Goal: Task Accomplishment & Management: Manage account settings

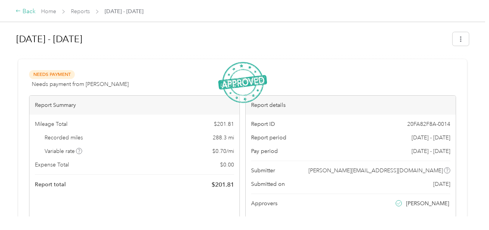
click at [17, 12] on icon at bounding box center [18, 11] width 4 height 2
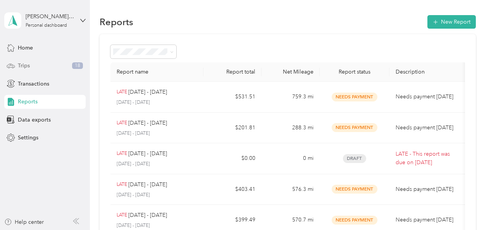
click at [22, 63] on span "Trips" at bounding box center [24, 66] width 12 height 8
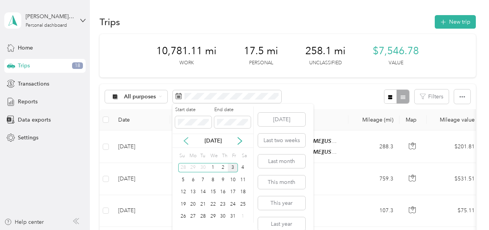
click at [188, 139] on icon at bounding box center [186, 141] width 8 height 8
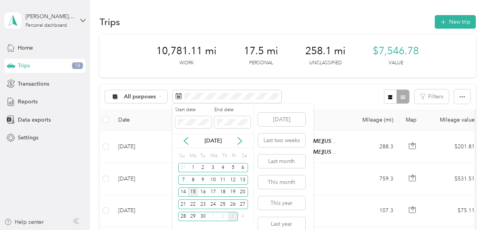
click at [192, 194] on div "15" at bounding box center [193, 193] width 10 height 10
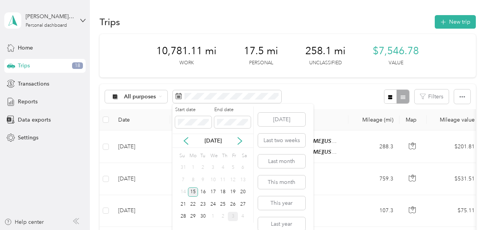
click at [192, 194] on div "15" at bounding box center [193, 193] width 10 height 10
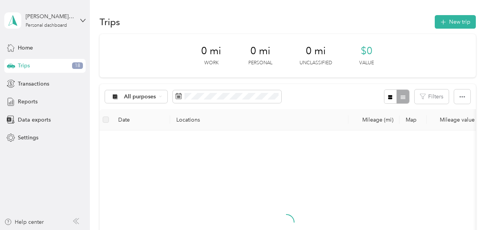
click at [192, 194] on div "Su Mo Tu We Th Fr Sa 31 1 2 3 4 5 6 7 8 9 10 11 12 13 14 15 16 17 18 19 20 21 2…" at bounding box center [213, 186] width 70 height 72
click at [456, 21] on button "New trip" at bounding box center [455, 22] width 41 height 14
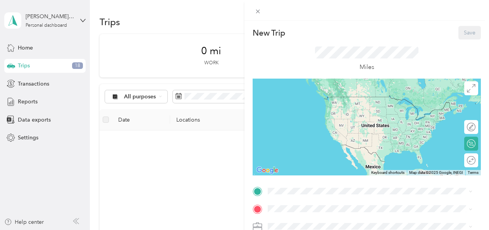
click at [306, 163] on div "home 9636 West Florence Avenue, Tolleson, 85353, Tolleson, Arizona, United Stat…" at bounding box center [363, 161] width 163 height 16
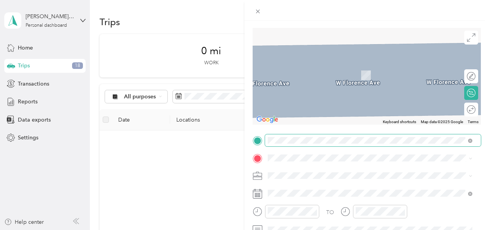
scroll to position [52, 0]
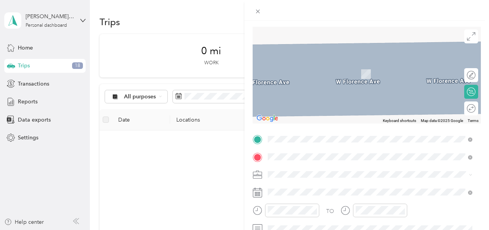
click at [325, 64] on span "8548 Sonora Street Tolleson, Arizona 85353, United States" at bounding box center [342, 62] width 120 height 7
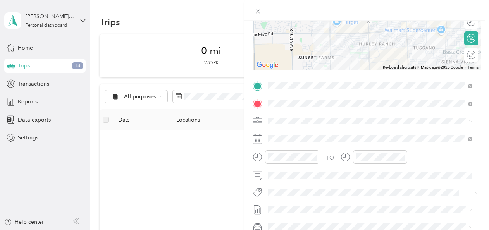
scroll to position [109, 0]
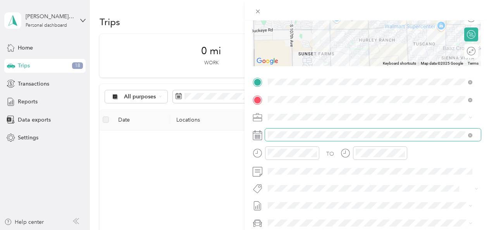
click at [294, 131] on span at bounding box center [373, 135] width 216 height 12
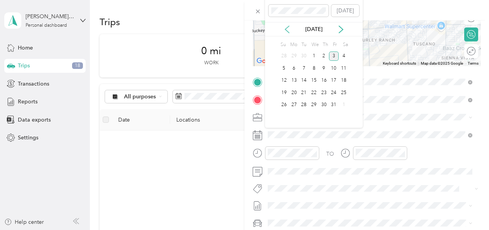
click at [286, 31] on icon at bounding box center [287, 30] width 8 height 8
click at [305, 81] on div "16" at bounding box center [304, 81] width 10 height 10
click at [297, 81] on div "15" at bounding box center [294, 81] width 10 height 10
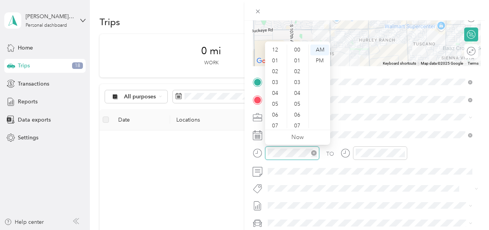
scroll to position [46, 0]
click at [278, 81] on div "07" at bounding box center [276, 79] width 19 height 11
click at [299, 68] on div "10" at bounding box center [298, 65] width 19 height 11
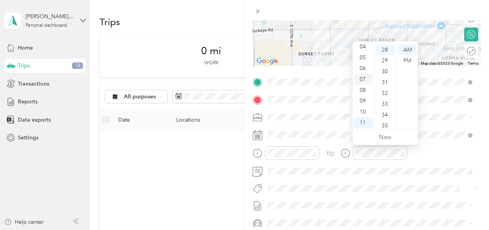
click at [365, 81] on div "07" at bounding box center [363, 79] width 19 height 11
click at [386, 80] on div "19" at bounding box center [385, 79] width 19 height 11
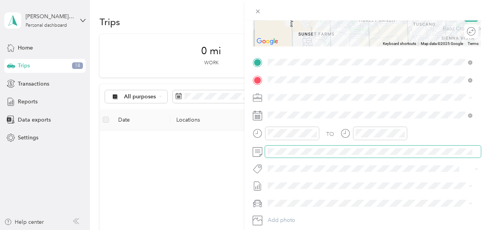
scroll to position [130, 0]
click at [349, 149] on span at bounding box center [373, 151] width 216 height 12
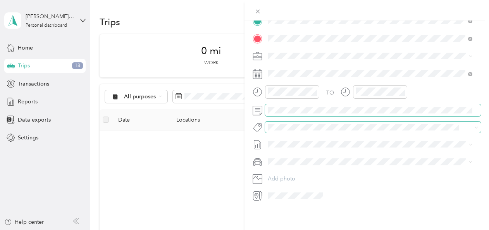
scroll to position [0, 0]
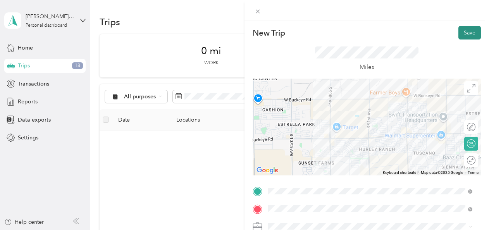
click at [466, 32] on button "Save" at bounding box center [469, 33] width 22 height 14
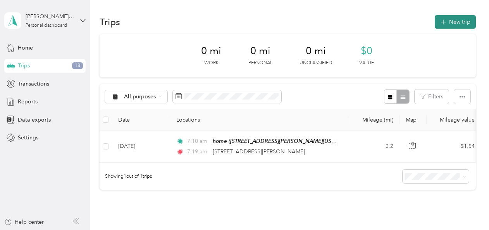
click at [452, 26] on button "New trip" at bounding box center [455, 22] width 41 height 14
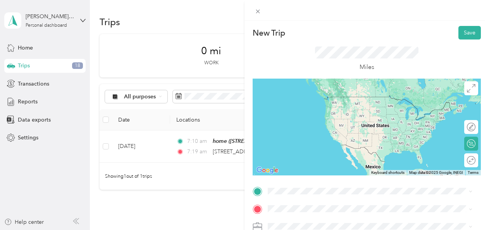
click at [348, 102] on div "8548 Sonora Street Tolleson, Arizona 85353, United States" at bounding box center [369, 97] width 199 height 10
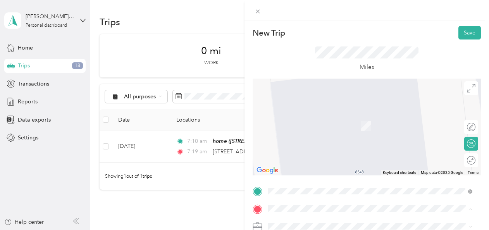
click at [310, 179] on div "home 9636 West Florence Avenue, Tolleson, 85353, Tolleson, Arizona, United Stat…" at bounding box center [363, 182] width 163 height 16
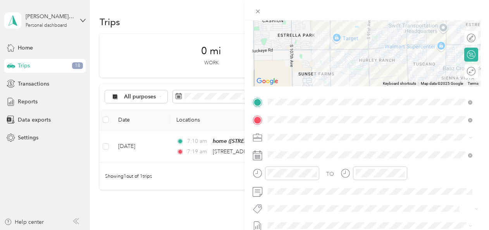
scroll to position [94, 0]
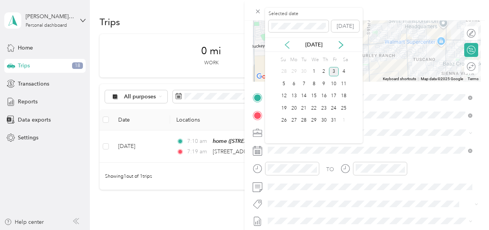
click at [285, 46] on icon at bounding box center [287, 45] width 8 height 8
click at [291, 95] on div "15" at bounding box center [294, 96] width 10 height 10
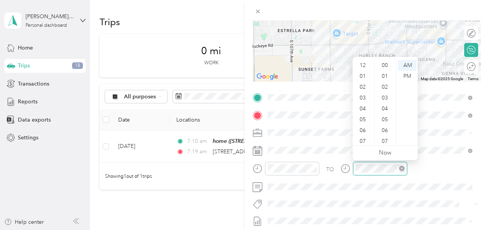
scroll to position [46, 0]
click at [386, 103] on div "39" at bounding box center [385, 107] width 19 height 11
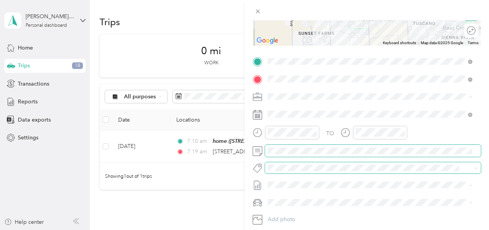
scroll to position [0, 0]
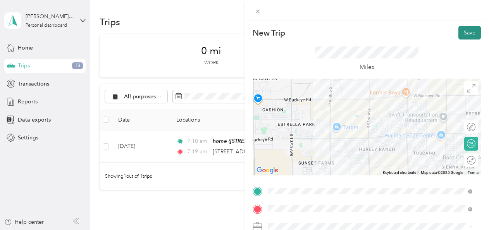
click at [459, 33] on button "Save" at bounding box center [469, 33] width 22 height 14
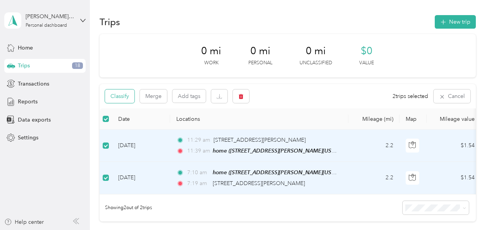
click at [123, 97] on button "Classify" at bounding box center [119, 96] width 29 height 14
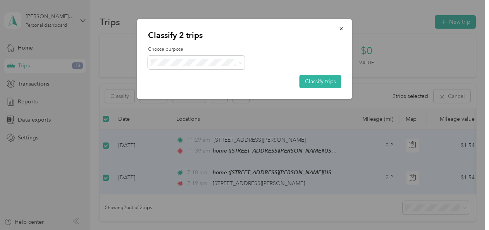
click at [204, 81] on ol "Enphase Energy Personal" at bounding box center [196, 80] width 97 height 27
click at [193, 78] on li "Enphase Energy" at bounding box center [196, 74] width 97 height 14
click at [306, 82] on button "Classify trips" at bounding box center [320, 82] width 42 height 14
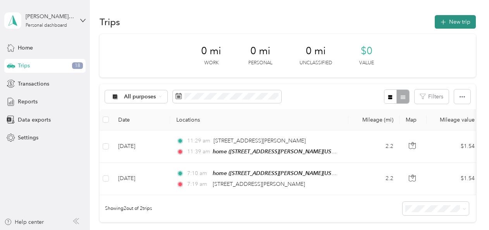
click at [459, 23] on button "New trip" at bounding box center [455, 22] width 41 height 14
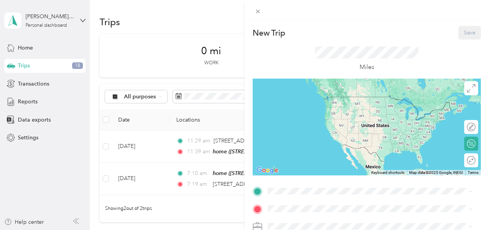
click at [322, 172] on div "home 9636 West Florence Avenue, Tolleson, 85353, Tolleson, Arizona, United Stat…" at bounding box center [363, 164] width 163 height 16
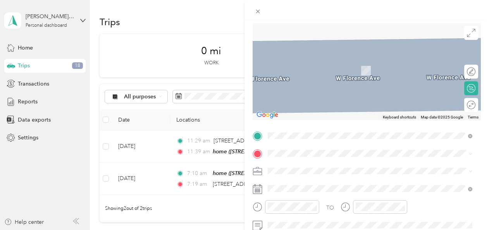
scroll to position [56, 0]
click at [332, 74] on span "2121 East Camino La Zorrela Tucson, Arizona 85718, United States" at bounding box center [320, 70] width 77 height 7
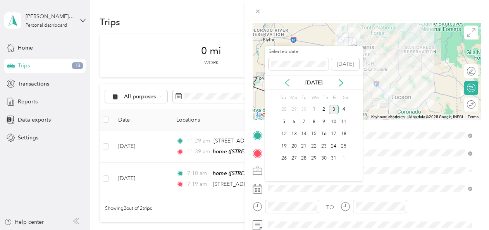
click at [288, 86] on icon at bounding box center [287, 83] width 8 height 8
click at [304, 132] on div "16" at bounding box center [304, 134] width 10 height 10
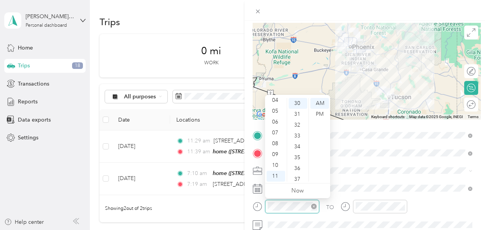
scroll to position [325, 0]
click at [273, 129] on div "07" at bounding box center [276, 132] width 19 height 11
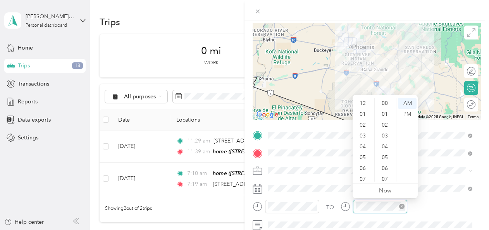
scroll to position [46, 0]
click at [363, 150] on div "09" at bounding box center [363, 154] width 19 height 11
click at [384, 166] on div "36" at bounding box center [385, 168] width 19 height 11
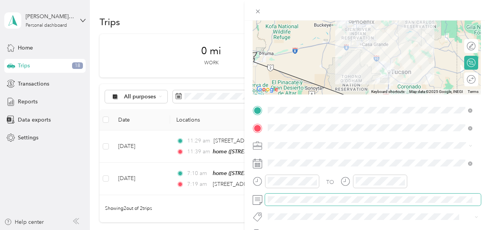
scroll to position [83, 0]
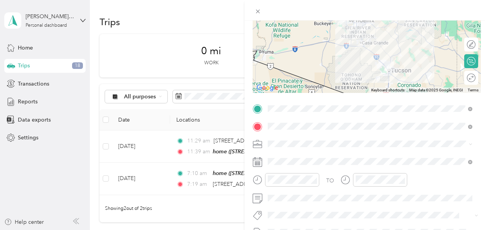
click at [419, 207] on div "TO Add photo" at bounding box center [367, 196] width 228 height 187
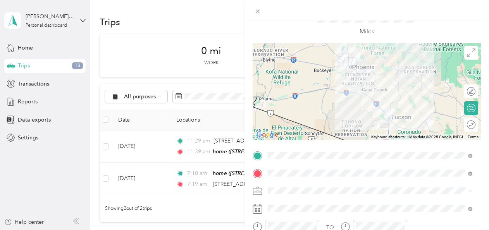
scroll to position [0, 0]
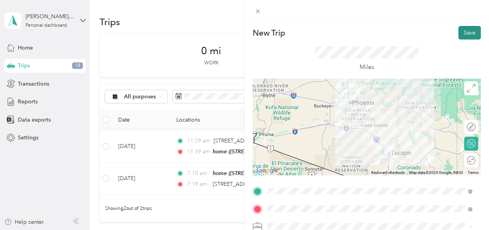
click at [464, 36] on button "Save" at bounding box center [469, 33] width 22 height 14
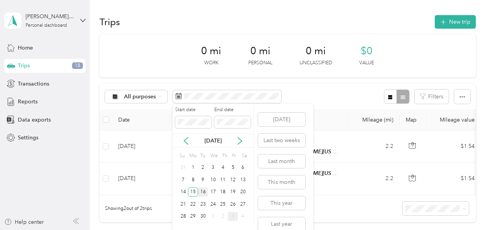
click at [203, 193] on div "16" at bounding box center [203, 193] width 10 height 10
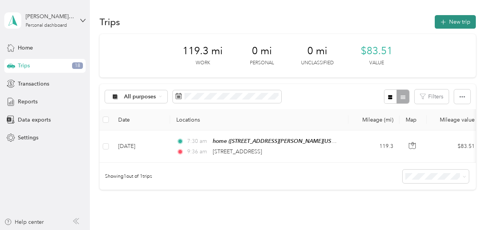
click at [445, 26] on button "New trip" at bounding box center [455, 22] width 41 height 14
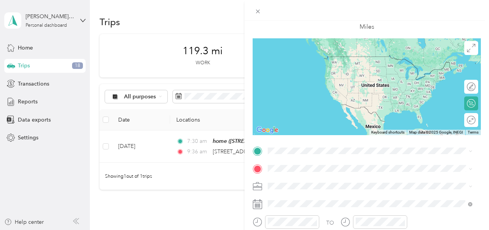
scroll to position [58, 0]
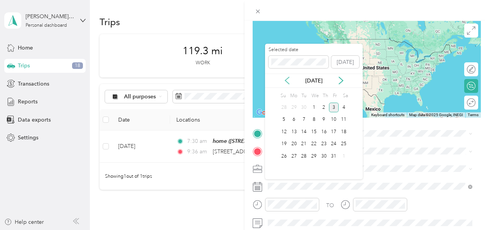
click at [286, 83] on icon at bounding box center [287, 81] width 8 height 8
click at [305, 132] on div "16" at bounding box center [304, 132] width 10 height 10
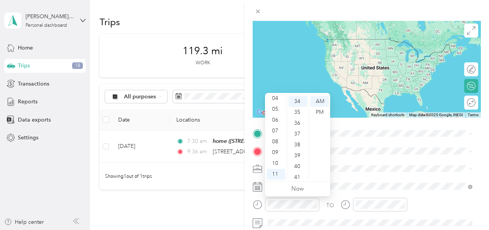
scroll to position [0, 0]
click at [274, 101] on div "12" at bounding box center [276, 101] width 19 height 11
click at [274, 111] on div "01" at bounding box center [276, 112] width 19 height 11
click at [319, 112] on div "PM" at bounding box center [319, 112] width 19 height 11
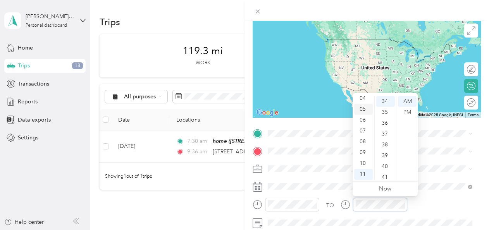
scroll to position [0, 0]
click at [362, 132] on div "03" at bounding box center [363, 134] width 19 height 11
drag, startPoint x: 386, startPoint y: 165, endPoint x: 408, endPoint y: 112, distance: 58.0
click at [408, 112] on div "12 01 02 03 04 05 06 07 08 09 10 11 00 01 02 03 04 05 06 07 08 09 10 11 12 13 1…" at bounding box center [385, 138] width 65 height 87
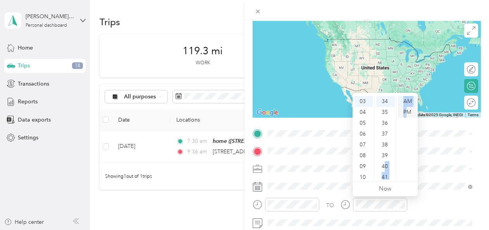
click at [408, 112] on div "PM" at bounding box center [407, 112] width 19 height 11
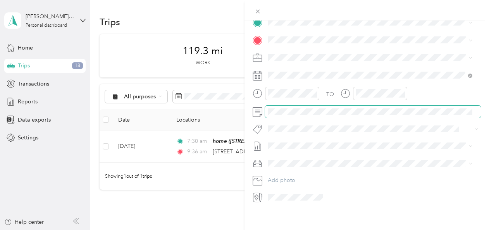
scroll to position [169, 0]
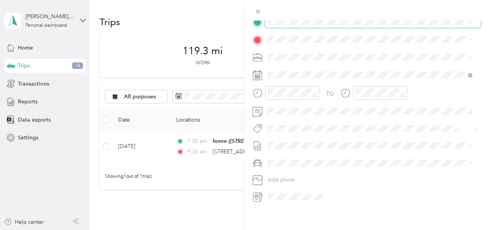
click at [289, 26] on span at bounding box center [373, 22] width 216 height 12
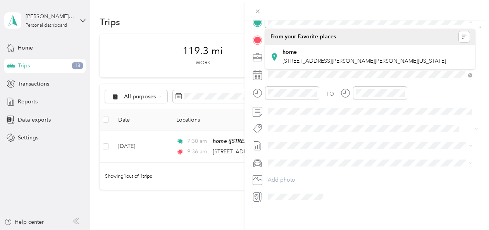
scroll to position [167, 0]
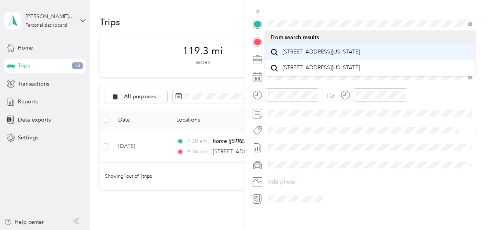
click at [349, 55] on span "2121 East Camino La Zorrela Tucson, Arizona 85718, United States" at bounding box center [320, 51] width 77 height 7
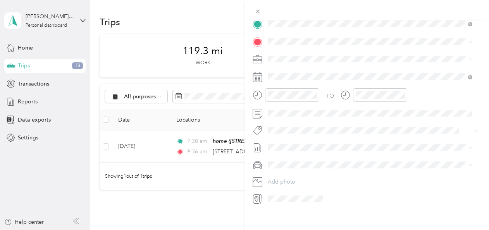
click at [305, 83] on div "home 9636 West Florence Avenue, Tolleson, 85353, Tolleson, Arizona, United Stat…" at bounding box center [363, 77] width 163 height 16
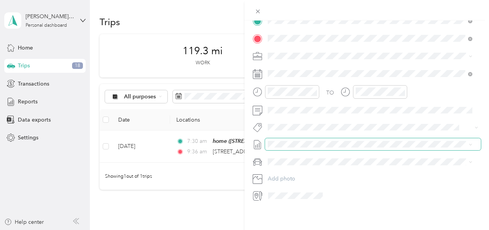
scroll to position [0, 0]
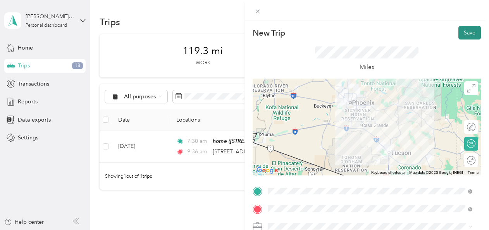
click at [471, 34] on button "Save" at bounding box center [469, 33] width 22 height 14
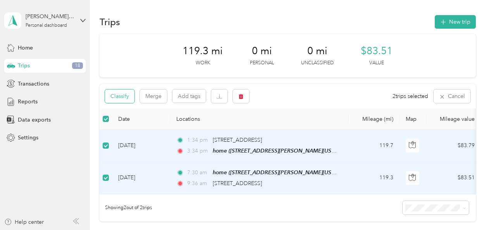
click at [127, 99] on button "Classify" at bounding box center [119, 96] width 29 height 14
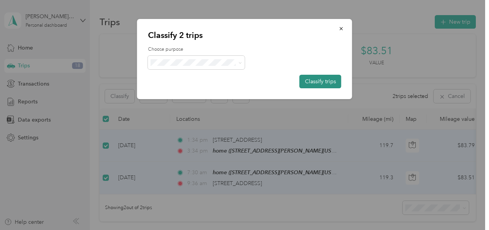
click at [323, 78] on button "Classify trips" at bounding box center [320, 82] width 42 height 14
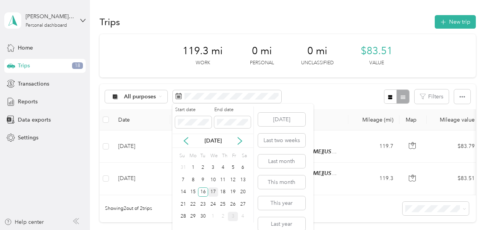
click at [215, 191] on div "17" at bounding box center [213, 193] width 10 height 10
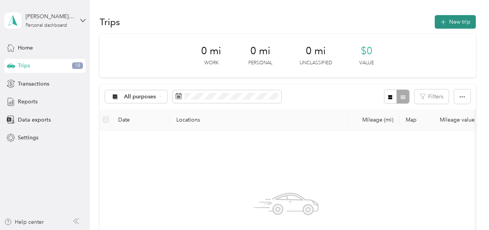
click at [464, 23] on button "New trip" at bounding box center [455, 22] width 41 height 14
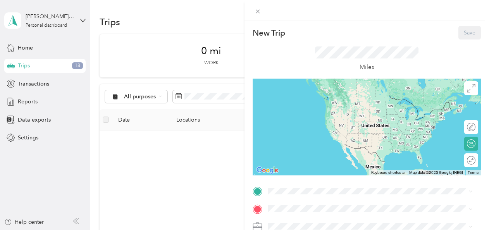
click at [303, 170] on div "home 9636 West Florence Avenue, Tolleson, 85353, Tolleson, Arizona, United Stat…" at bounding box center [369, 160] width 199 height 19
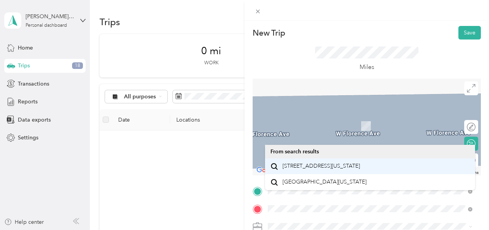
click at [360, 170] on span "26071 Firehawk Drive Buckeye, Arizona 85396, United States" at bounding box center [320, 166] width 77 height 7
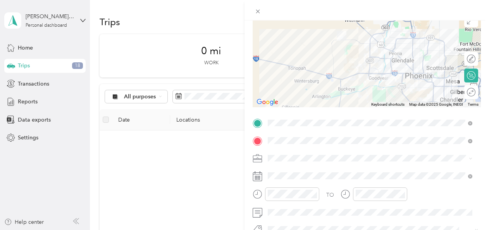
scroll to position [78, 0]
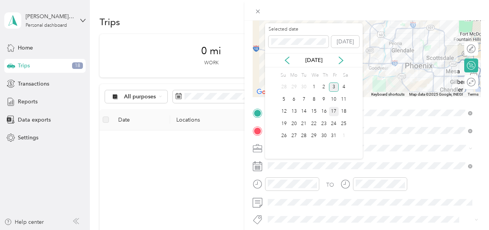
click at [332, 113] on div "17" at bounding box center [334, 112] width 10 height 10
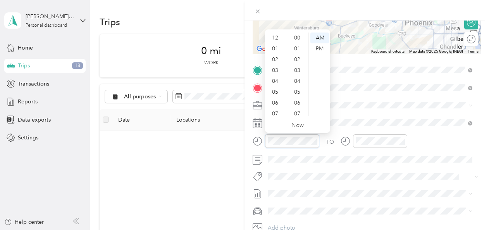
scroll to position [46, 0]
click at [275, 67] on div "07" at bounding box center [276, 67] width 19 height 11
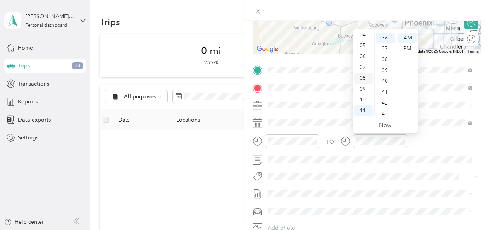
click at [363, 79] on div "08" at bounding box center [363, 78] width 19 height 11
click at [381, 91] on div "41" at bounding box center [385, 92] width 19 height 11
click at [384, 90] on div "11" at bounding box center [385, 91] width 19 height 11
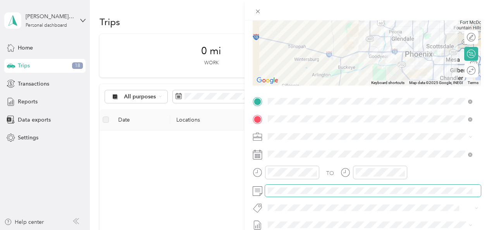
scroll to position [89, 0]
click at [301, 185] on span at bounding box center [373, 191] width 216 height 12
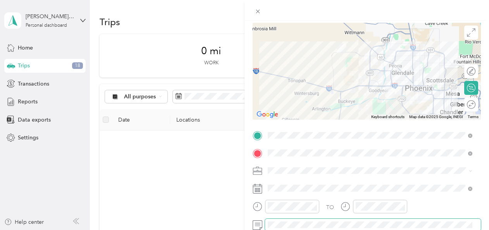
scroll to position [0, 0]
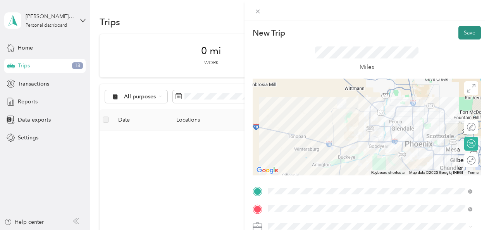
click at [465, 35] on button "Save" at bounding box center [469, 33] width 22 height 14
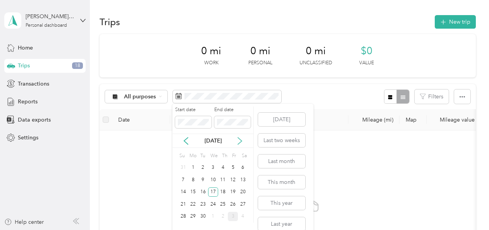
click at [243, 139] on icon at bounding box center [240, 141] width 8 height 8
click at [232, 168] on div "3" at bounding box center [233, 168] width 10 height 10
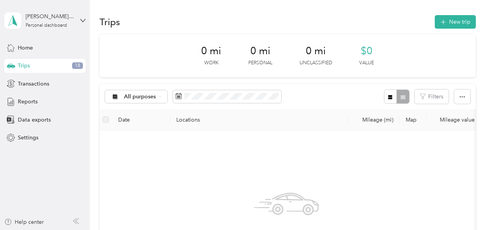
click at [119, 203] on div "No trips match this filter. Clear filters" at bounding box center [286, 229] width 361 height 184
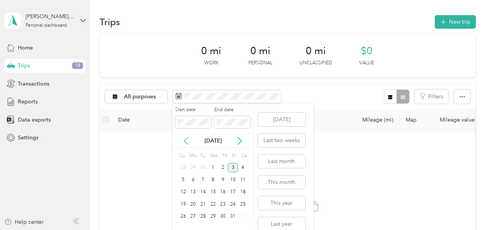
click at [186, 142] on icon at bounding box center [186, 141] width 8 height 8
click at [213, 190] on div "17" at bounding box center [213, 193] width 10 height 10
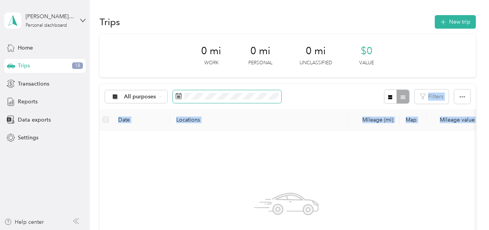
drag, startPoint x: 205, startPoint y: 147, endPoint x: 210, endPoint y: 103, distance: 44.1
click at [210, 103] on div "All purposes Filters Date Locations Mileage (mi) Map Mileage value Purpose Trac…" at bounding box center [288, 219] width 376 height 271
click at [210, 103] on span at bounding box center [227, 96] width 108 height 13
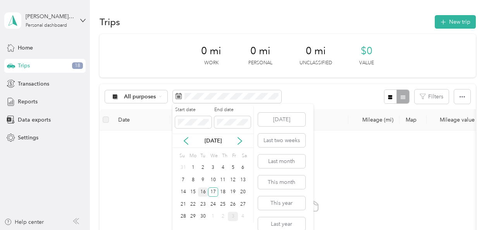
click at [204, 190] on div "16" at bounding box center [203, 193] width 10 height 10
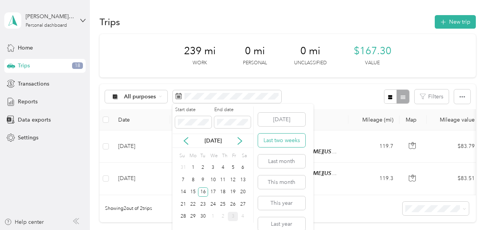
click at [284, 139] on button "Last two weeks" at bounding box center [281, 141] width 47 height 14
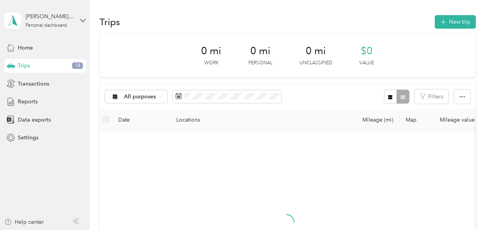
click at [284, 139] on button "Last two weeks" at bounding box center [281, 138] width 47 height 14
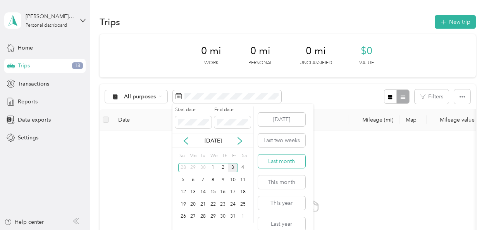
click at [282, 164] on button "Last month" at bounding box center [281, 162] width 47 height 14
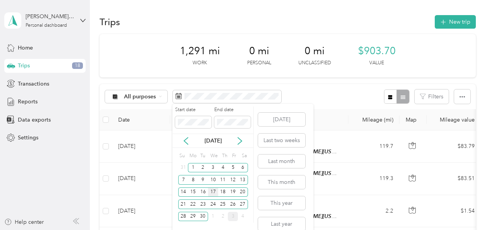
click at [215, 192] on div "17" at bounding box center [213, 193] width 10 height 10
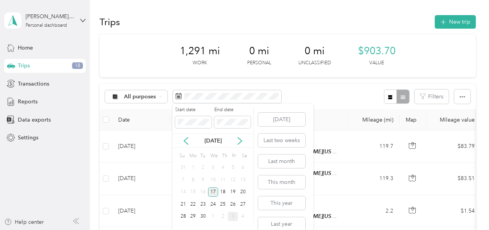
click at [215, 192] on div "17" at bounding box center [213, 193] width 10 height 10
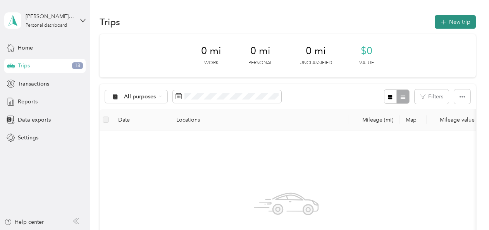
click at [462, 21] on button "New trip" at bounding box center [455, 22] width 41 height 14
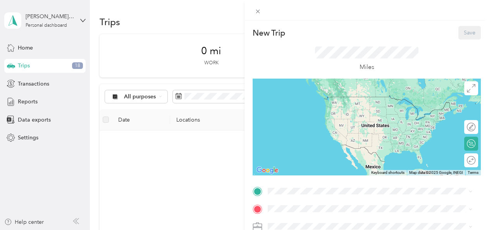
click at [299, 173] on div "home 9636 West Florence Avenue, Tolleson, 85353, Tolleson, Arizona, United Stat…" at bounding box center [369, 163] width 199 height 19
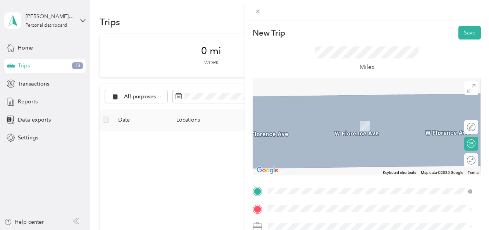
scroll to position [88, 0]
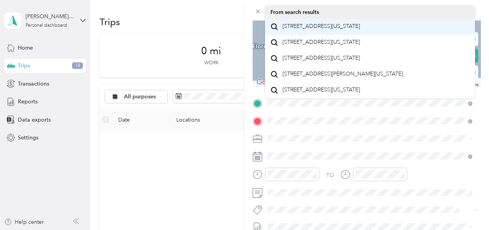
click at [360, 28] on span "26071 Firehawk Drive Buckeye, Arizona 85396, United States" at bounding box center [320, 26] width 77 height 7
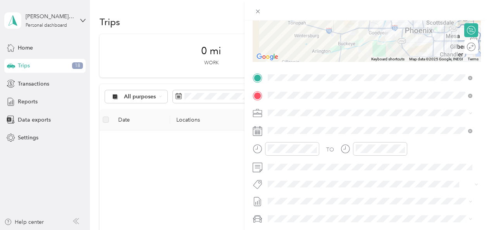
scroll to position [115, 0]
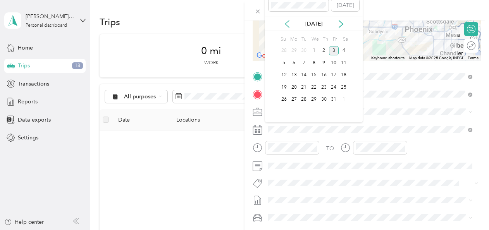
click at [286, 22] on icon at bounding box center [287, 24] width 8 height 8
click at [314, 74] on div "17" at bounding box center [314, 76] width 10 height 10
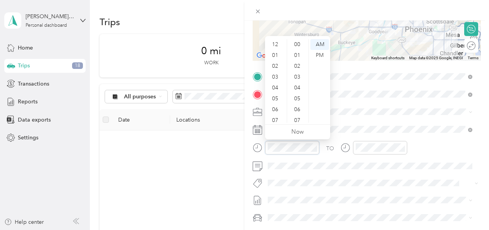
scroll to position [46, 0]
click at [275, 73] on div "07" at bounding box center [276, 74] width 19 height 11
click at [299, 90] on div "43" at bounding box center [298, 88] width 19 height 11
click at [297, 58] on div "25" at bounding box center [298, 58] width 19 height 11
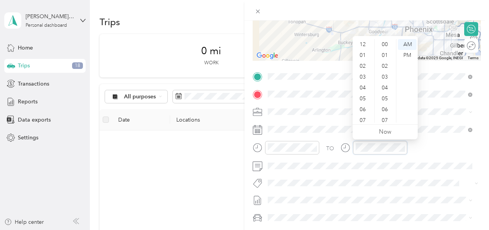
scroll to position [46, 0]
click at [364, 86] on div "08" at bounding box center [363, 84] width 19 height 11
click at [387, 71] on div "02" at bounding box center [385, 66] width 19 height 11
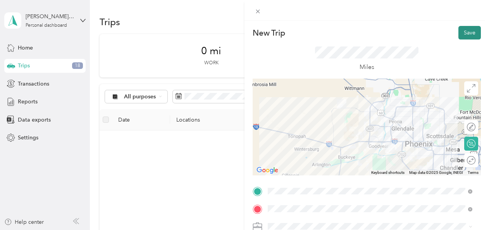
click at [466, 34] on button "Save" at bounding box center [469, 33] width 22 height 14
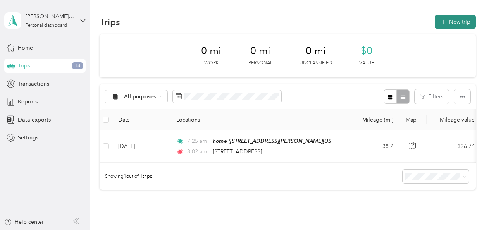
click at [456, 21] on button "New trip" at bounding box center [455, 22] width 41 height 14
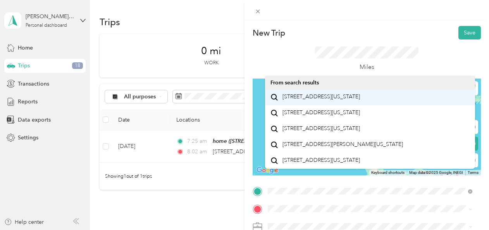
click at [337, 100] on span "26071 Firehawk Drive Buckeye, Arizona 85396, United States" at bounding box center [320, 96] width 77 height 7
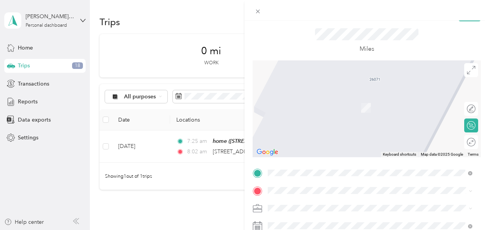
scroll to position [21, 0]
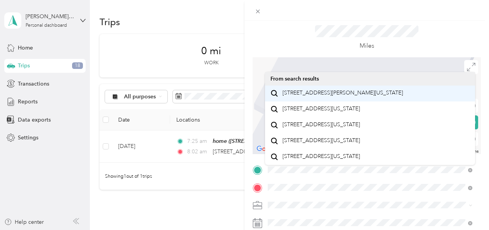
click at [338, 96] on span "7140 West Briles Road Peoria, Arizona 85383, United States" at bounding box center [342, 92] width 120 height 7
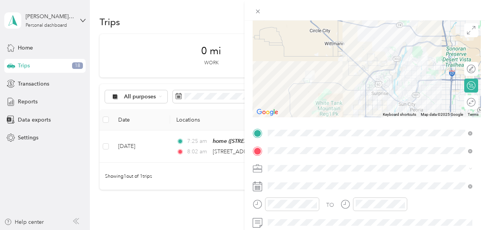
scroll to position [79, 0]
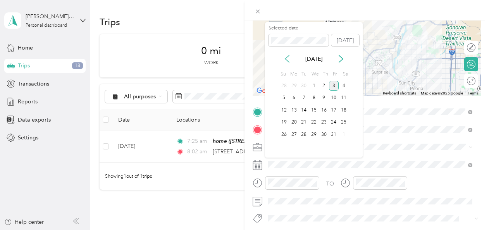
click at [287, 62] on icon at bounding box center [287, 59] width 8 height 8
click at [314, 110] on div "17" at bounding box center [314, 110] width 10 height 10
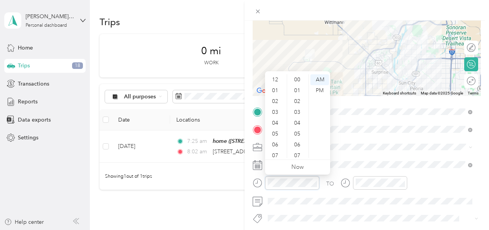
scroll to position [46, 0]
click at [275, 142] on div "10" at bounding box center [276, 141] width 19 height 11
click at [297, 115] on div "38" at bounding box center [298, 115] width 19 height 11
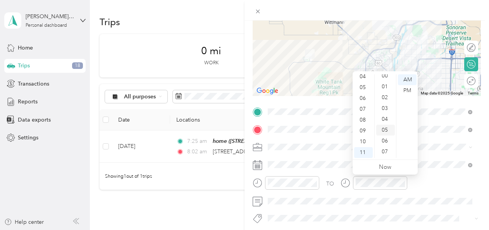
click at [386, 132] on div "05" at bounding box center [385, 130] width 19 height 11
click at [389, 125] on div "09" at bounding box center [385, 123] width 19 height 11
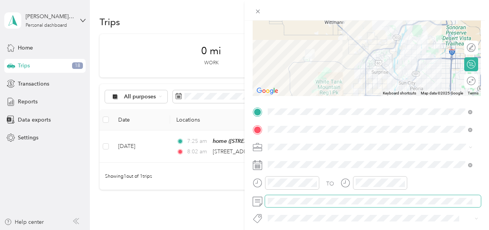
drag, startPoint x: 369, startPoint y: 190, endPoint x: 368, endPoint y: 196, distance: 5.9
click at [368, 196] on div "TO Add photo" at bounding box center [367, 199] width 228 height 187
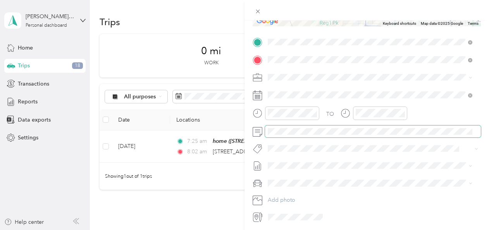
scroll to position [0, 0]
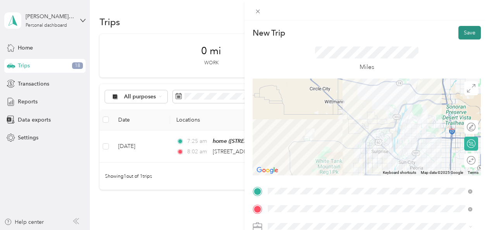
click at [458, 33] on button "Save" at bounding box center [469, 33] width 22 height 14
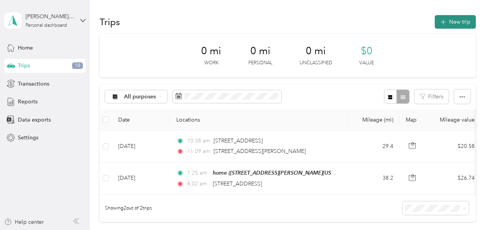
click at [447, 24] on button "New trip" at bounding box center [455, 22] width 41 height 14
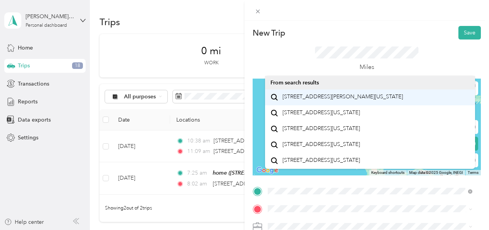
click at [356, 100] on span "7140 West Briles Road Peoria, Arizona 85383, United States" at bounding box center [342, 96] width 120 height 7
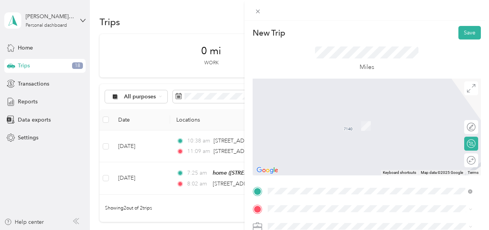
click at [303, 190] on div "home 9636 West Florence Avenue, Tolleson, 85353, Tolleson, Arizona, United Stat…" at bounding box center [369, 180] width 199 height 19
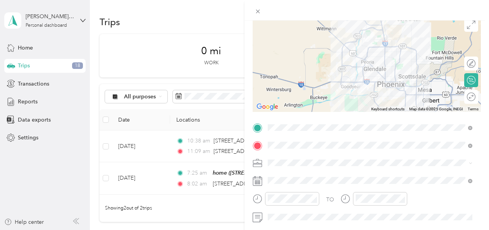
scroll to position [65, 0]
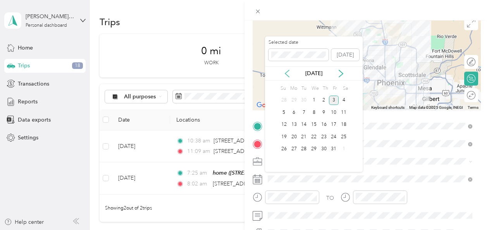
click at [288, 74] on icon at bounding box center [287, 74] width 8 height 8
click at [313, 125] on div "17" at bounding box center [314, 125] width 10 height 10
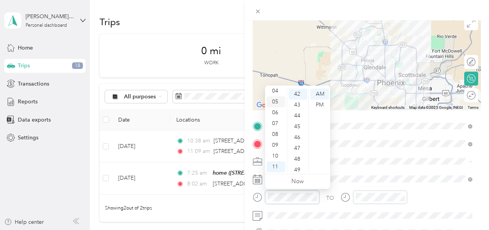
scroll to position [0, 0]
click at [270, 103] on div "01" at bounding box center [276, 105] width 19 height 11
click at [297, 105] on div "14" at bounding box center [298, 101] width 19 height 11
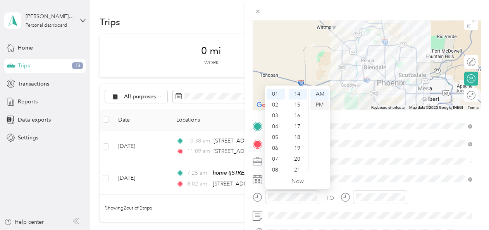
click at [318, 105] on div "PM" at bounding box center [319, 105] width 19 height 11
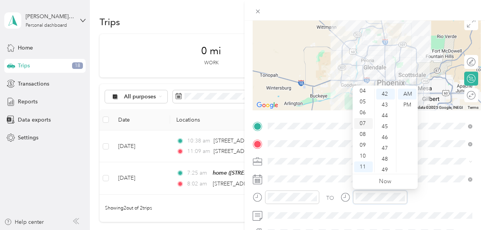
scroll to position [0, 0]
click at [363, 105] on div "01" at bounding box center [363, 105] width 19 height 11
click at [385, 140] on div "46" at bounding box center [385, 137] width 19 height 11
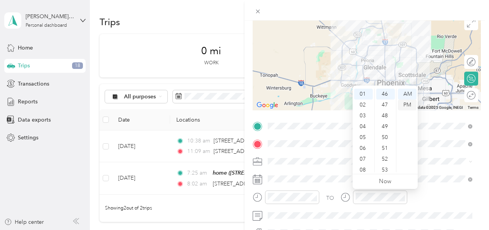
click at [408, 104] on div "PM" at bounding box center [407, 105] width 19 height 11
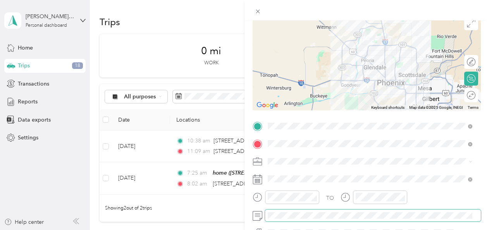
click at [322, 211] on span at bounding box center [373, 216] width 216 height 12
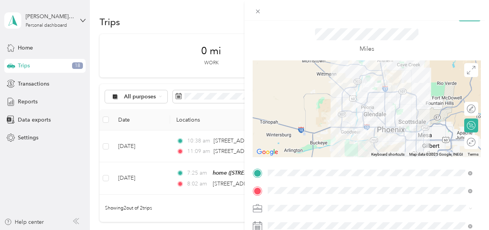
scroll to position [0, 0]
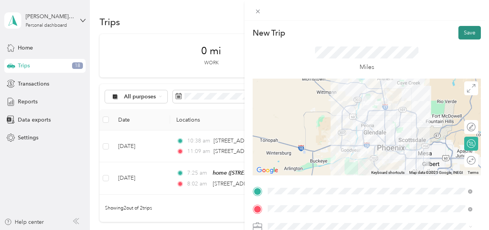
click at [461, 36] on button "Save" at bounding box center [469, 33] width 22 height 14
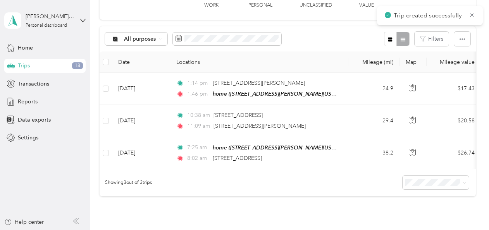
scroll to position [59, 0]
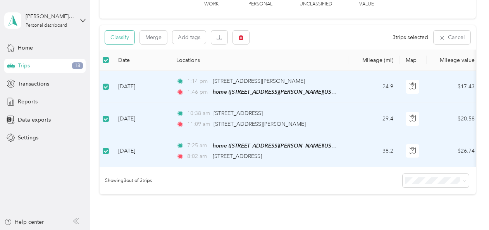
click at [126, 42] on button "Classify" at bounding box center [119, 38] width 29 height 14
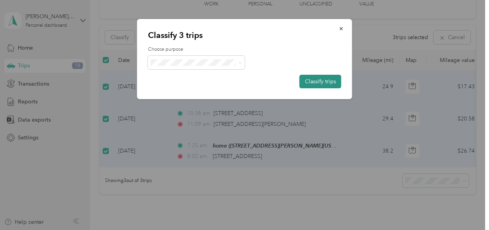
click at [310, 80] on button "Classify trips" at bounding box center [320, 82] width 42 height 14
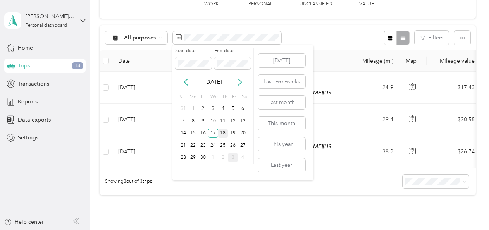
click at [221, 133] on div "18" at bounding box center [223, 134] width 10 height 10
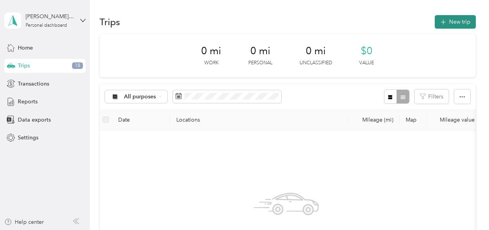
click at [466, 22] on button "New trip" at bounding box center [455, 22] width 41 height 14
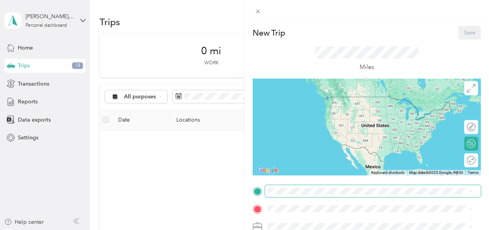
click at [324, 195] on span at bounding box center [373, 191] width 216 height 12
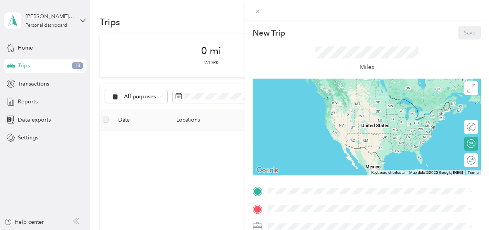
click at [307, 165] on span "9636 West Florence Avenue, Tolleson, 85353, Tolleson, Arizona, United States" at bounding box center [363, 163] width 163 height 7
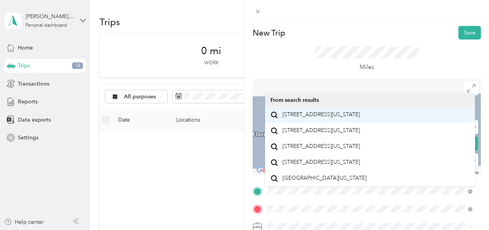
click at [351, 118] on span "18238 North 61st Avenue Glendale, Arizona 85308, United States" at bounding box center [320, 114] width 77 height 7
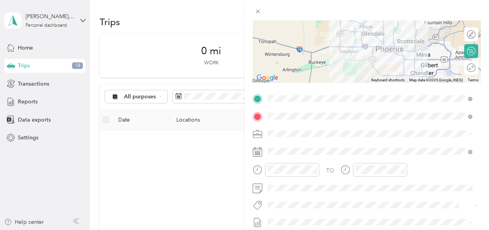
scroll to position [93, 0]
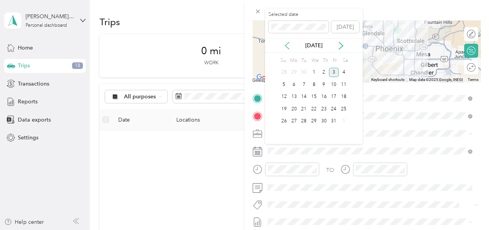
click at [288, 47] on icon at bounding box center [287, 46] width 8 height 8
click at [323, 95] on div "18" at bounding box center [324, 97] width 10 height 10
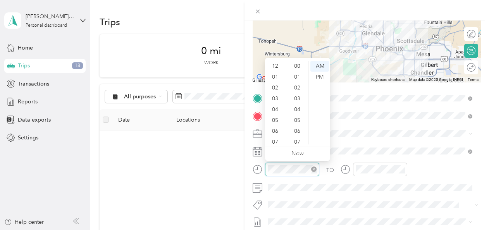
scroll to position [46, 0]
drag, startPoint x: 276, startPoint y: 93, endPoint x: 298, endPoint y: 81, distance: 25.0
click at [298, 81] on div "12 01 02 03 04 05 06 07 08 09 10 11 00 01 02 03 04 05 06 07 08 09 10 11 12 13 1…" at bounding box center [297, 102] width 65 height 87
click at [298, 81] on div "44" at bounding box center [298, 77] width 19 height 11
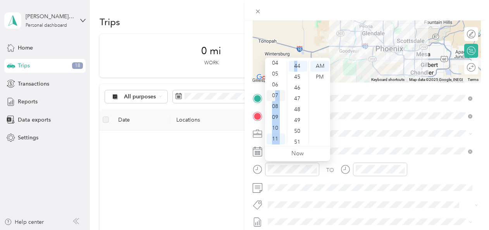
click at [276, 94] on div "07" at bounding box center [276, 95] width 19 height 11
click at [298, 77] on div "08" at bounding box center [298, 77] width 19 height 11
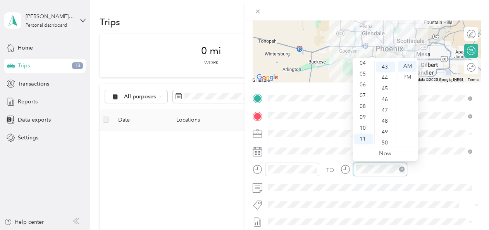
scroll to position [466, 0]
click at [364, 91] on div "07" at bounding box center [363, 95] width 19 height 11
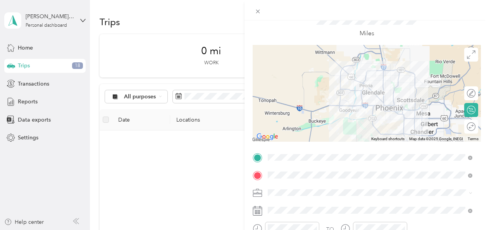
scroll to position [0, 0]
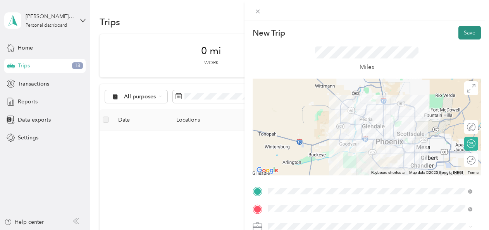
click at [469, 30] on button "Save" at bounding box center [469, 33] width 22 height 14
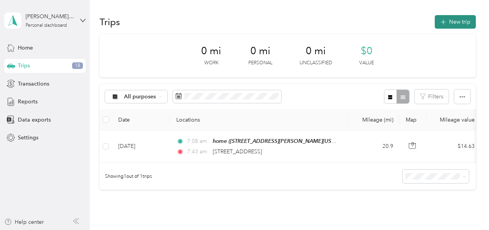
click at [452, 22] on button "New trip" at bounding box center [455, 22] width 41 height 14
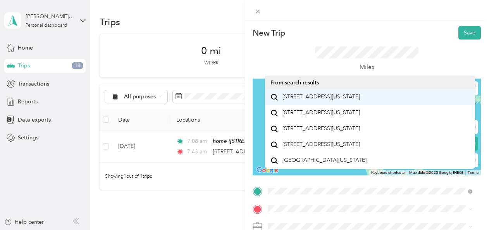
click at [353, 100] on span "18238 North 61st Avenue Glendale, Arizona 85308, United States" at bounding box center [320, 96] width 77 height 7
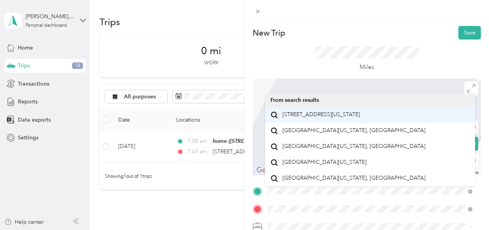
click at [346, 118] on span "14315 West Coronado Road Goodyear, Arizona 85395, United States" at bounding box center [320, 114] width 77 height 7
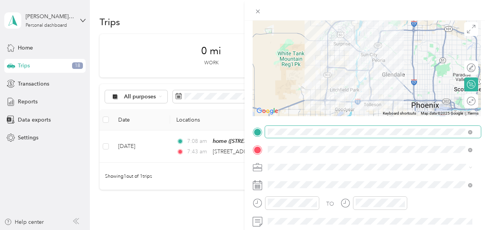
scroll to position [60, 0]
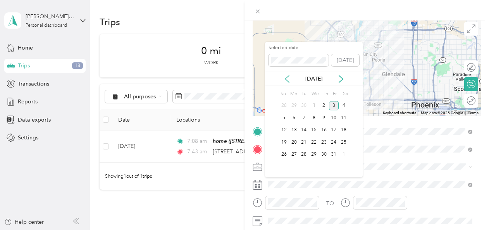
click at [288, 79] on icon at bounding box center [287, 79] width 8 height 8
click at [324, 127] on div "18" at bounding box center [324, 131] width 10 height 10
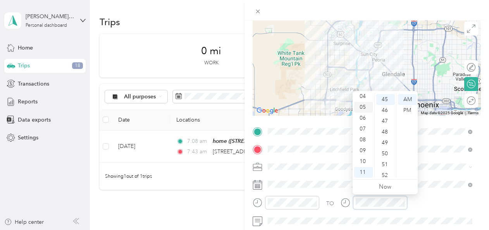
scroll to position [0, 0]
click at [363, 98] on div "12" at bounding box center [363, 99] width 19 height 11
click at [386, 110] on div "14" at bounding box center [385, 112] width 19 height 11
click at [387, 156] on div "19" at bounding box center [385, 153] width 19 height 11
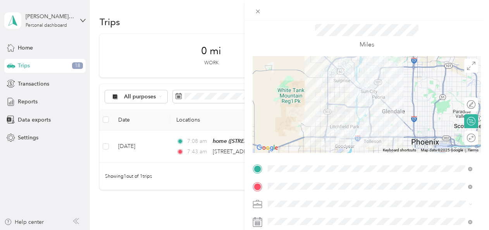
scroll to position [0, 0]
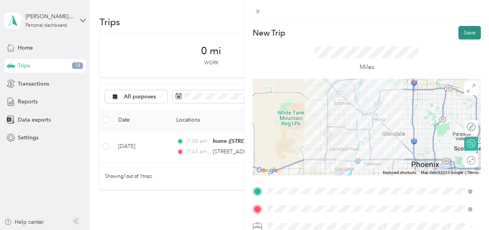
click at [462, 36] on button "Save" at bounding box center [469, 33] width 22 height 14
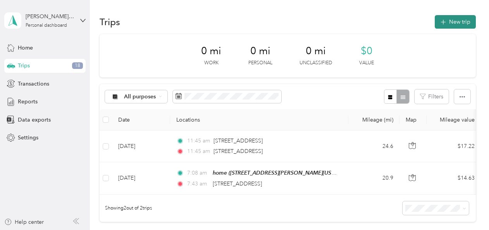
click at [450, 22] on button "New trip" at bounding box center [455, 22] width 41 height 14
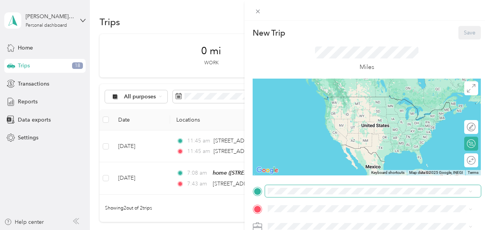
click at [308, 195] on span at bounding box center [373, 191] width 216 height 12
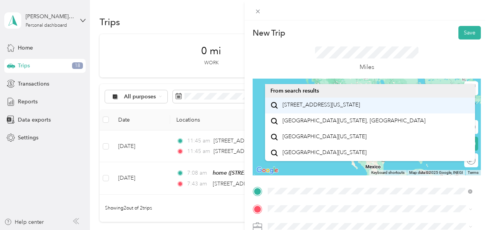
click at [352, 108] on span "14315 West Coronado Road Goodyear, Arizona 85395, United States" at bounding box center [320, 105] width 77 height 7
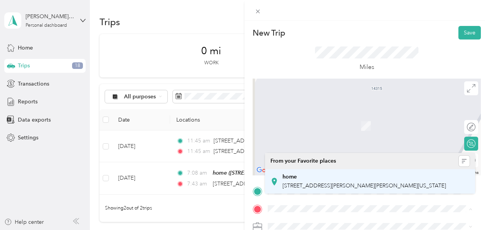
click at [323, 184] on span "9636 West Florence Avenue, Tolleson, 85353, Tolleson, Arizona, United States" at bounding box center [363, 185] width 163 height 7
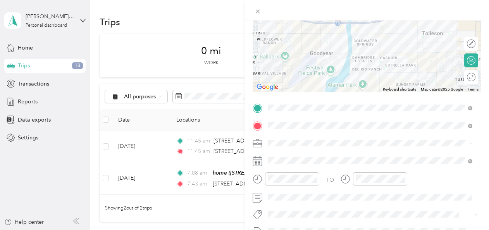
scroll to position [84, 0]
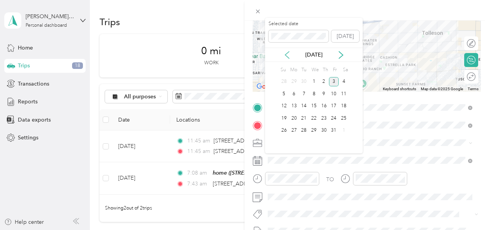
click at [288, 57] on icon at bounding box center [287, 55] width 8 height 8
click at [324, 103] on div "18" at bounding box center [324, 107] width 10 height 10
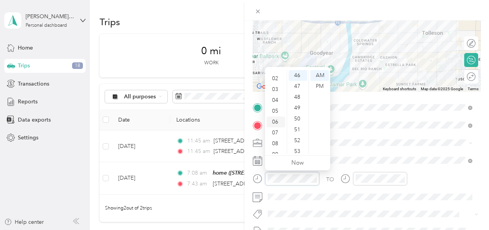
scroll to position [0, 0]
click at [275, 87] on div "01" at bounding box center [276, 86] width 19 height 11
click at [300, 92] on div "34" at bounding box center [298, 95] width 19 height 11
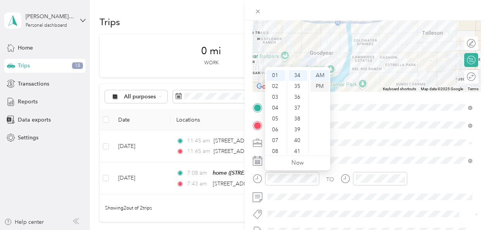
click at [322, 88] on div "PM" at bounding box center [319, 86] width 19 height 11
click at [276, 95] on div "03" at bounding box center [276, 97] width 19 height 11
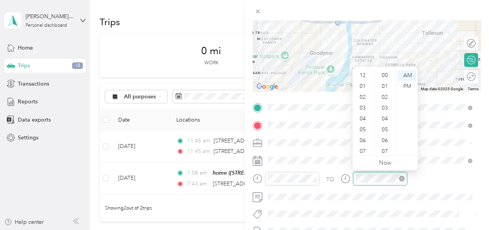
scroll to position [46, 0]
click at [364, 74] on div "04" at bounding box center [363, 72] width 19 height 11
click at [383, 120] on div "04" at bounding box center [385, 119] width 19 height 11
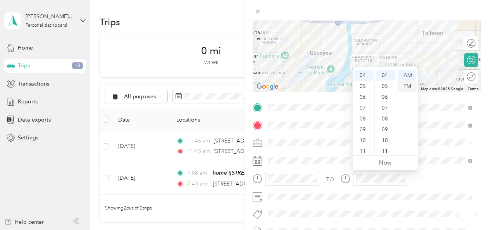
click at [407, 85] on div "PM" at bounding box center [407, 86] width 19 height 11
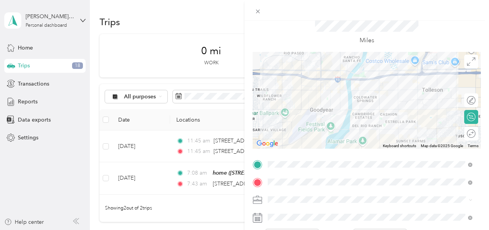
scroll to position [0, 0]
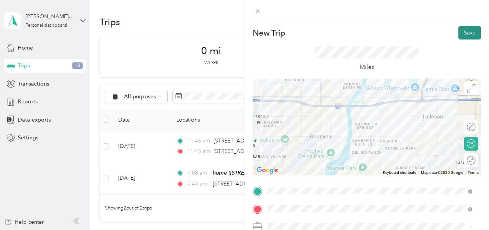
click at [467, 36] on button "Save" at bounding box center [469, 33] width 22 height 14
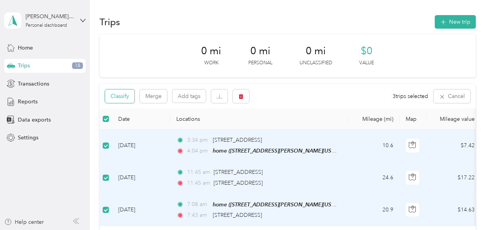
click at [117, 92] on button "Classify" at bounding box center [119, 96] width 29 height 14
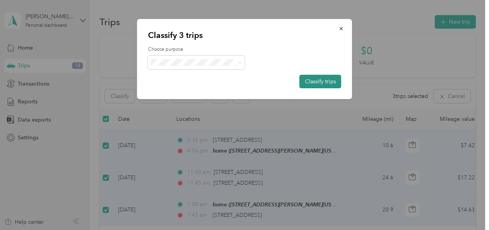
click at [307, 77] on button "Classify trips" at bounding box center [320, 82] width 42 height 14
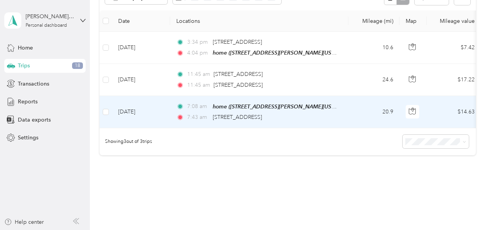
scroll to position [101, 0]
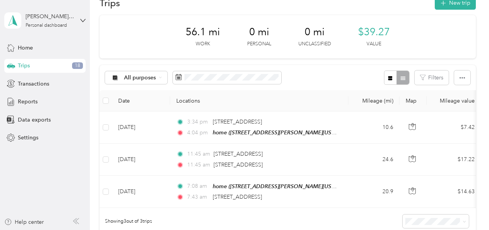
scroll to position [20, 0]
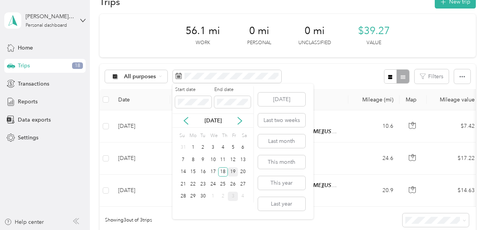
click at [230, 172] on div "19" at bounding box center [233, 172] width 10 height 10
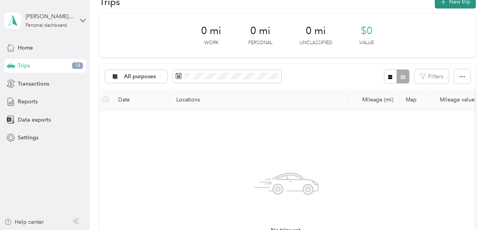
click at [465, 2] on button "New trip" at bounding box center [455, 2] width 41 height 14
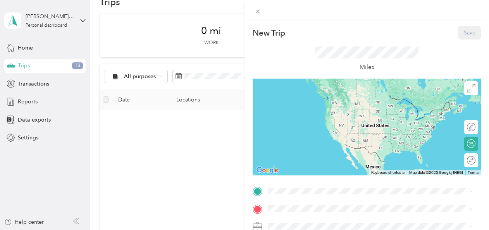
click at [310, 166] on span "9636 West Florence Avenue, Tolleson, 85353, Tolleson, Arizona, United States" at bounding box center [363, 168] width 163 height 7
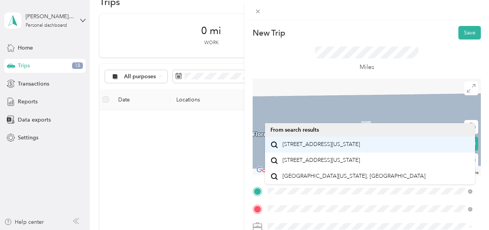
click at [345, 147] on span "9470 Sun Lakes Boulevard North Sun Lakes, Arizona 85248, United States" at bounding box center [320, 144] width 77 height 7
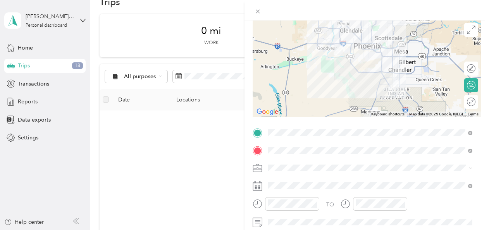
scroll to position [68, 0]
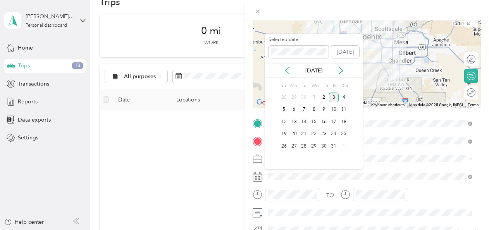
click at [288, 74] on icon at bounding box center [287, 70] width 4 height 7
click at [334, 122] on div "19" at bounding box center [334, 122] width 10 height 10
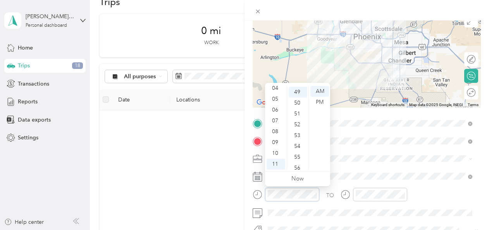
scroll to position [532, 0]
click at [275, 118] on div "07" at bounding box center [276, 120] width 19 height 11
click at [299, 143] on div "15" at bounding box center [298, 141] width 19 height 11
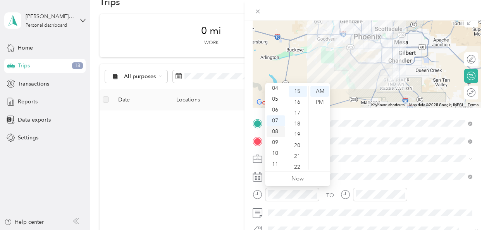
click at [276, 129] on div "08" at bounding box center [276, 131] width 19 height 11
click at [295, 89] on div "00" at bounding box center [298, 91] width 19 height 11
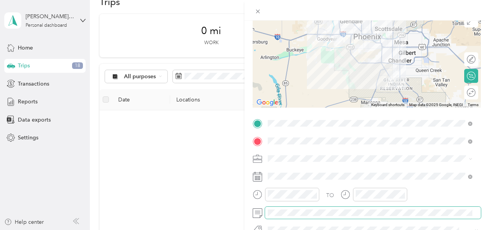
click at [387, 208] on span at bounding box center [373, 213] width 216 height 12
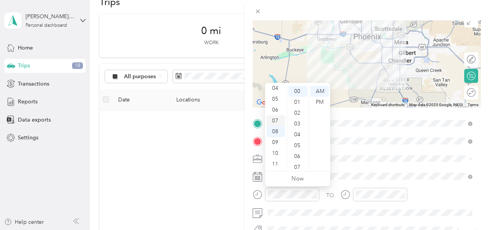
click at [277, 115] on div "07" at bounding box center [276, 120] width 19 height 11
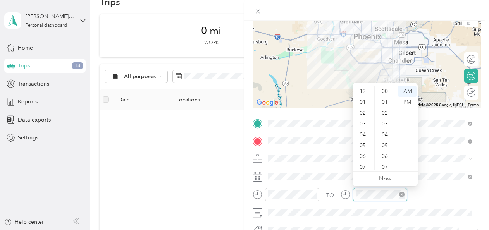
scroll to position [46, 0]
click at [365, 122] on div "07" at bounding box center [363, 120] width 19 height 11
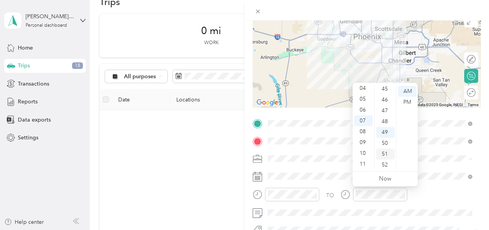
scroll to position [480, 0]
click at [384, 103] on div "45" at bounding box center [385, 100] width 19 height 11
click at [385, 93] on div "45" at bounding box center [385, 91] width 19 height 11
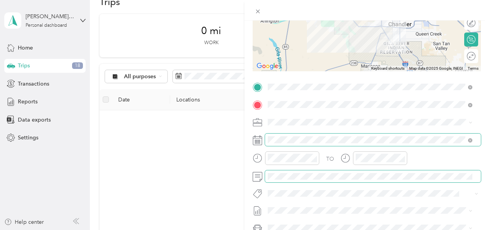
scroll to position [0, 0]
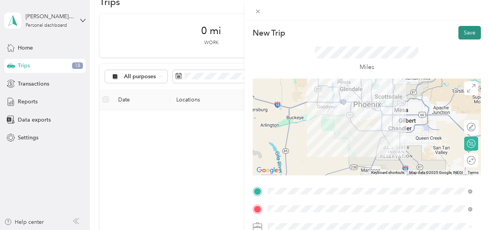
click at [465, 38] on button "Save" at bounding box center [469, 33] width 22 height 14
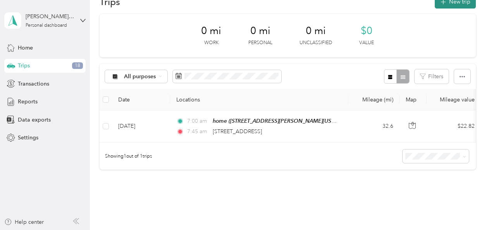
click at [449, 4] on button "New trip" at bounding box center [455, 2] width 41 height 14
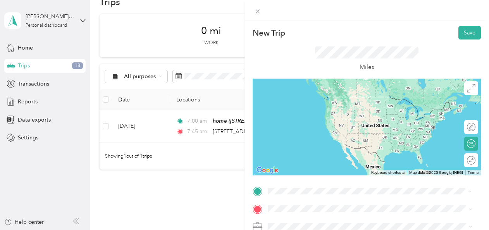
click at [331, 105] on li "9470 Sun Lakes Boulevard North Sun Lakes, Arizona 85248, United States" at bounding box center [370, 97] width 210 height 16
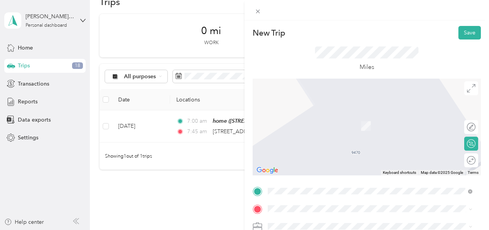
click at [319, 117] on div "3239 Zuni Brave Trail Phoenix, Arizona 85086, United States" at bounding box center [369, 111] width 199 height 10
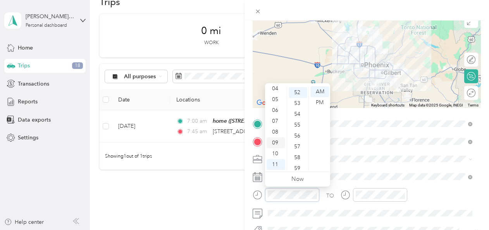
scroll to position [564, 0]
drag, startPoint x: 276, startPoint y: 143, endPoint x: 296, endPoint y: 104, distance: 44.2
click at [296, 104] on div "12 01 02 03 04 05 06 07 08 09 10 11 00 01 02 03 04 05 06 07 08 09 10 11 12 13 1…" at bounding box center [297, 128] width 65 height 87
click at [296, 104] on div "53" at bounding box center [298, 102] width 19 height 11
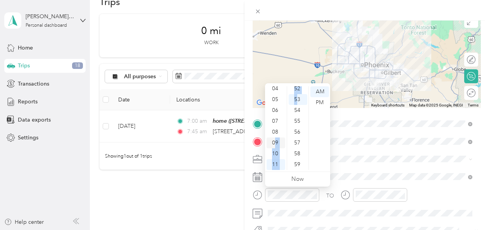
click at [275, 144] on div "09" at bounding box center [276, 143] width 19 height 11
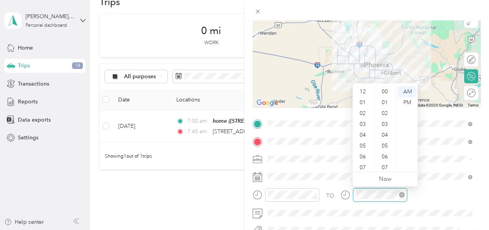
scroll to position [46, 0]
click at [363, 154] on div "10" at bounding box center [363, 153] width 19 height 11
click at [387, 160] on div "18" at bounding box center [385, 162] width 19 height 11
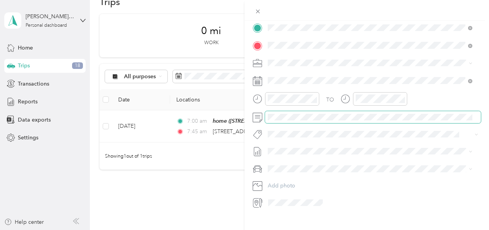
scroll to position [176, 0]
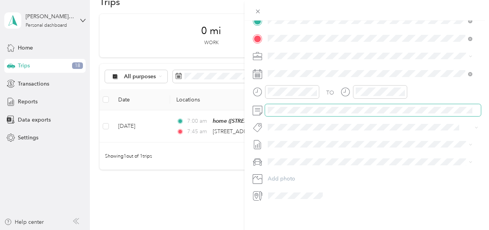
click at [325, 108] on span at bounding box center [373, 110] width 216 height 12
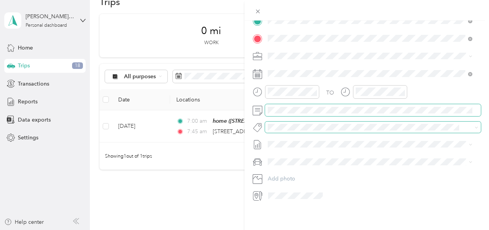
scroll to position [127, 0]
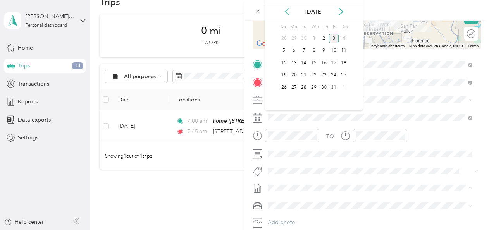
click at [286, 14] on icon at bounding box center [287, 12] width 8 height 8
click at [333, 63] on div "19" at bounding box center [334, 63] width 10 height 10
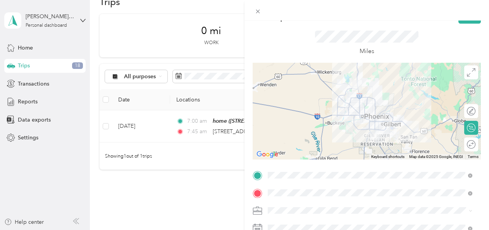
scroll to position [0, 0]
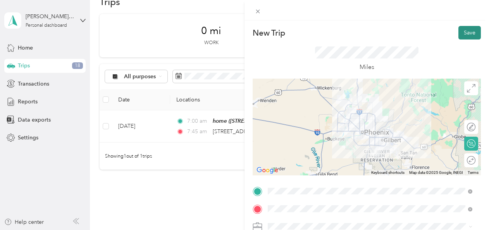
click at [466, 30] on button "Save" at bounding box center [469, 33] width 22 height 14
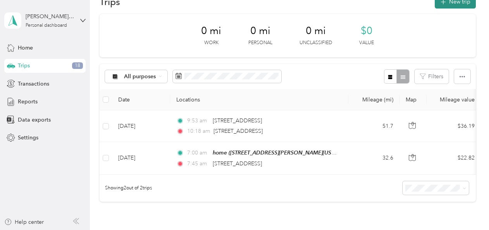
click at [458, 5] on button "New trip" at bounding box center [455, 2] width 41 height 14
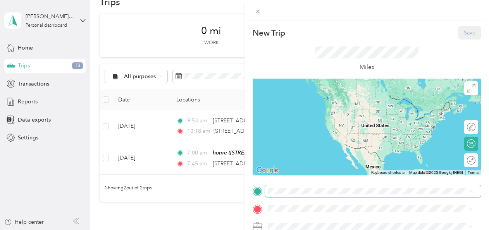
click at [300, 196] on span at bounding box center [373, 191] width 216 height 12
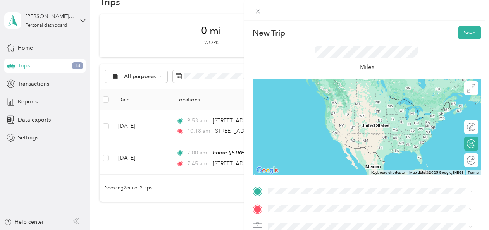
click at [335, 126] on span "3239 Zuni Brave Trail Phoenix, Arizona 85086, United States" at bounding box center [320, 126] width 77 height 7
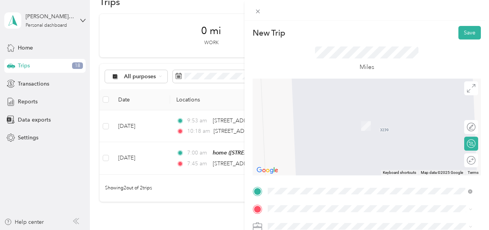
click at [323, 126] on div "home 9636 West Florence Avenue, Tolleson, 85353, Tolleson, Arizona, United Stat…" at bounding box center [363, 118] width 163 height 16
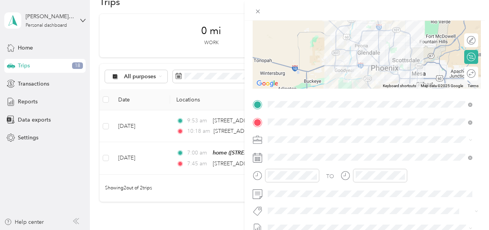
scroll to position [87, 0]
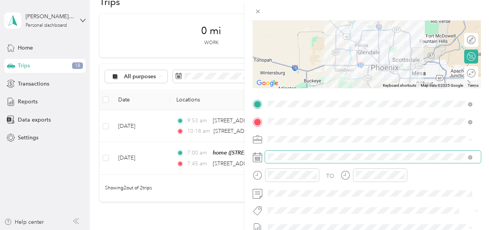
click at [280, 162] on span at bounding box center [373, 157] width 216 height 12
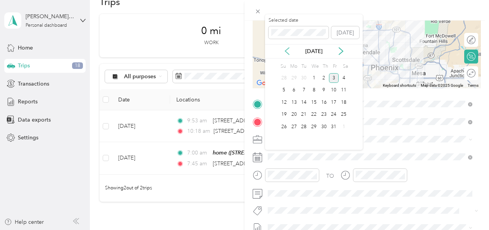
click at [287, 48] on icon at bounding box center [287, 51] width 8 height 8
click at [338, 102] on div "19" at bounding box center [334, 103] width 10 height 10
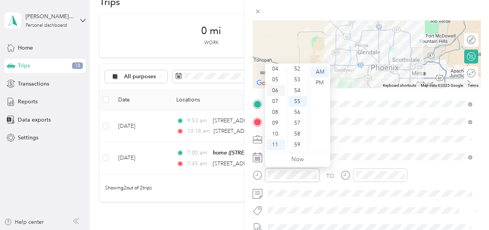
scroll to position [0, 0]
click at [275, 83] on div "01" at bounding box center [276, 82] width 19 height 11
click at [300, 124] on div "37" at bounding box center [298, 128] width 19 height 11
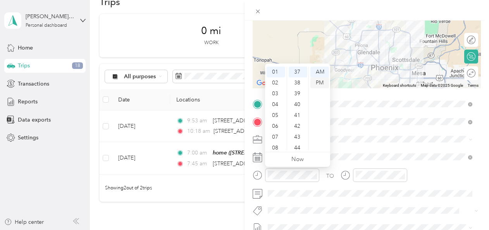
click at [325, 81] on div "PM" at bounding box center [319, 82] width 19 height 11
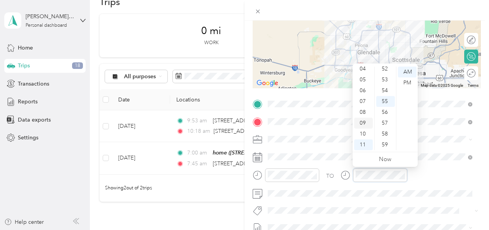
scroll to position [0, 0]
click at [363, 98] on div "02" at bounding box center [363, 93] width 19 height 11
click at [385, 95] on div "20" at bounding box center [385, 98] width 19 height 11
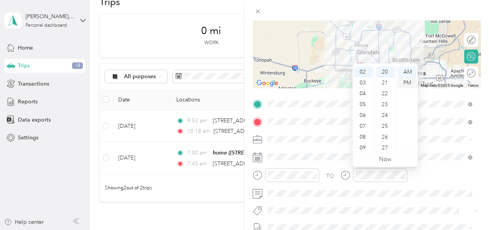
click at [405, 87] on div "PM" at bounding box center [407, 82] width 19 height 11
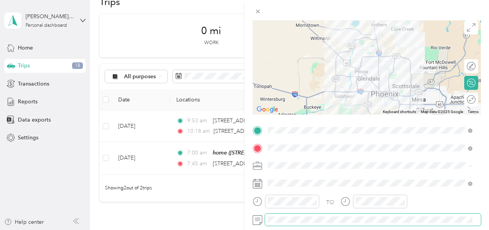
scroll to position [0, 0]
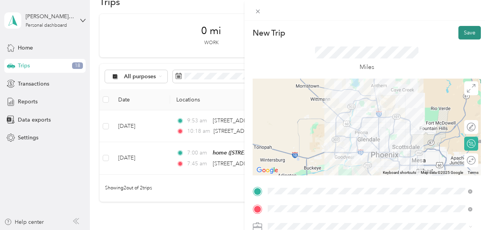
click at [458, 30] on button "Save" at bounding box center [469, 33] width 22 height 14
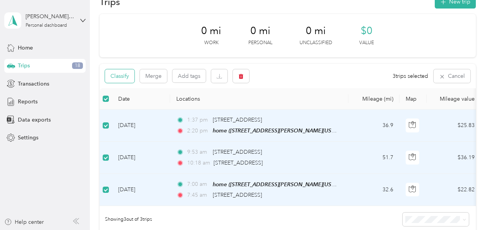
click at [117, 76] on button "Classify" at bounding box center [119, 76] width 29 height 14
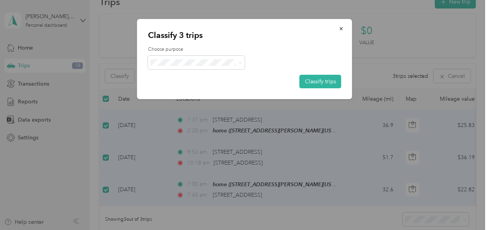
click at [201, 81] on ol "Enphase Energy Personal" at bounding box center [196, 79] width 97 height 27
click at [205, 77] on li "Enphase Energy" at bounding box center [196, 74] width 97 height 14
click at [301, 82] on button "Classify trips" at bounding box center [320, 82] width 42 height 14
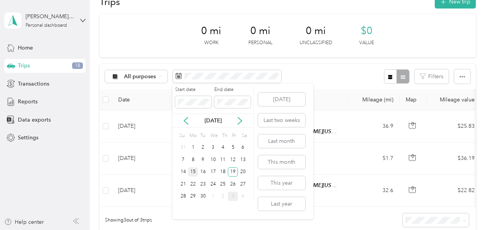
click at [194, 170] on div "15" at bounding box center [193, 172] width 10 height 10
click at [234, 173] on div "19" at bounding box center [233, 172] width 10 height 10
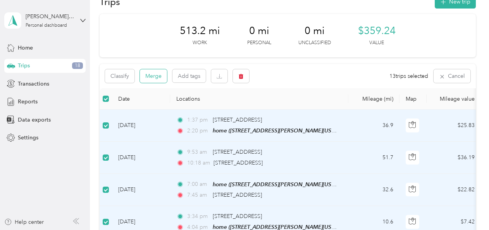
click at [160, 74] on button "Merge" at bounding box center [153, 76] width 27 height 14
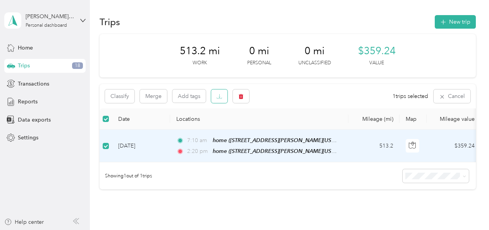
click at [218, 94] on icon "button" at bounding box center [219, 96] width 5 height 5
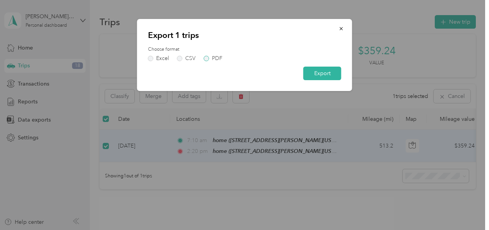
click at [207, 58] on label "PDF" at bounding box center [213, 58] width 19 height 5
click at [339, 25] on span "button" at bounding box center [341, 28] width 5 height 7
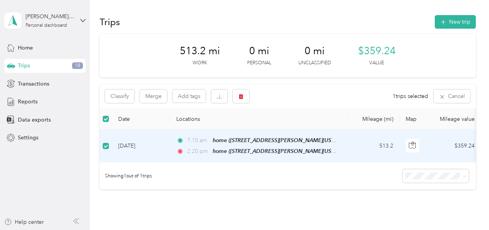
click at [353, 117] on th "Mileage (mi)" at bounding box center [373, 118] width 51 height 21
click at [107, 123] on label at bounding box center [106, 119] width 6 height 9
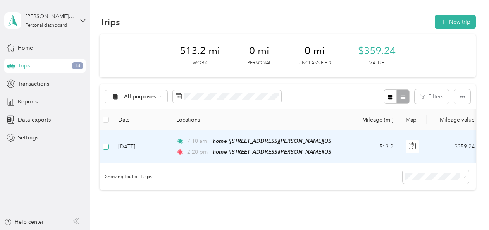
click at [105, 150] on label at bounding box center [106, 147] width 6 height 9
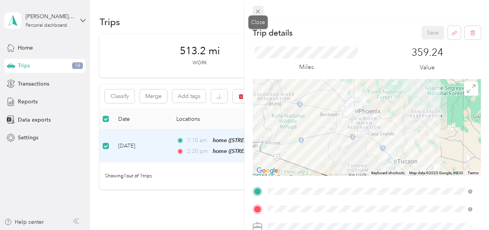
click at [260, 14] on icon at bounding box center [258, 11] width 7 height 7
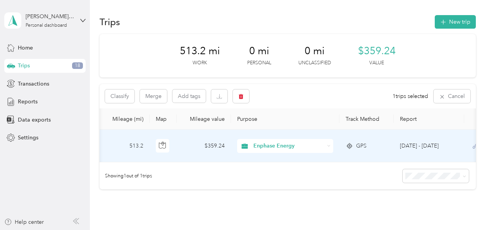
scroll to position [0, 267]
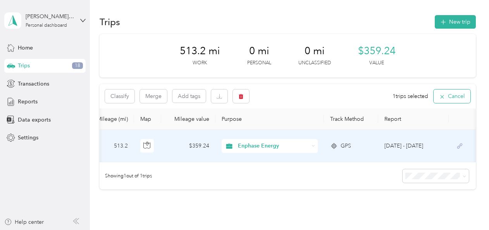
click at [454, 93] on button "Cancel" at bounding box center [452, 96] width 37 height 14
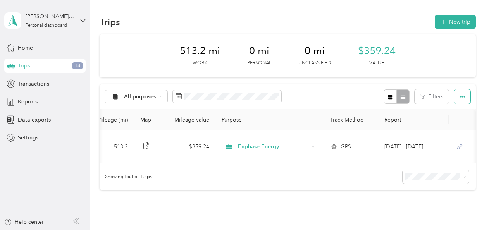
click at [463, 97] on button "button" at bounding box center [462, 96] width 16 height 14
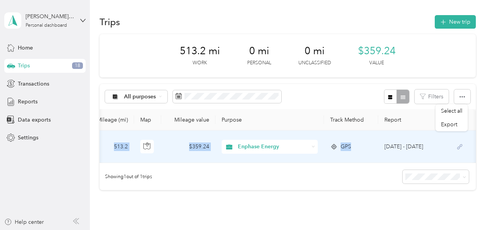
drag, startPoint x: 416, startPoint y: 114, endPoint x: 356, endPoint y: 129, distance: 61.7
click at [356, 129] on tr "Date Locations Mileage (mi) Map Mileage value Purpose Track Method Report" at bounding box center [155, 119] width 642 height 21
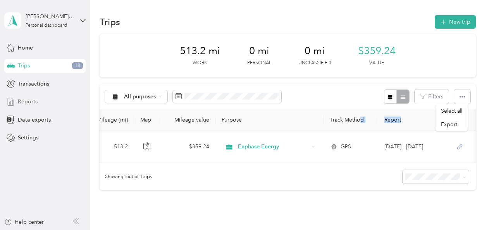
click at [30, 102] on span "Reports" at bounding box center [28, 102] width 20 height 8
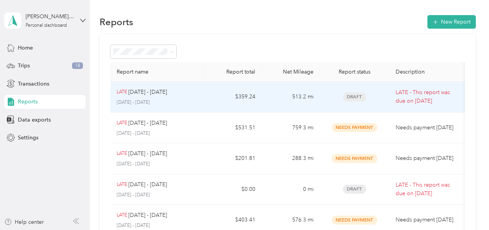
click at [213, 93] on td "$359.24" at bounding box center [232, 97] width 58 height 31
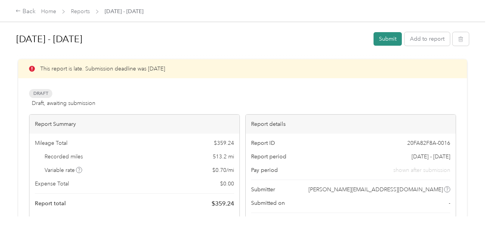
click at [378, 34] on button "Submit" at bounding box center [387, 39] width 28 height 14
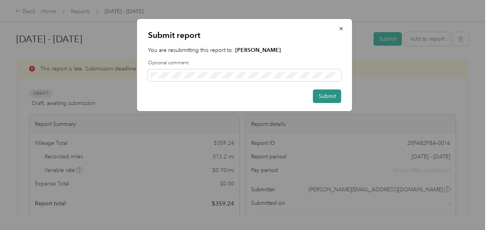
click at [325, 94] on button "Submit" at bounding box center [327, 96] width 28 height 14
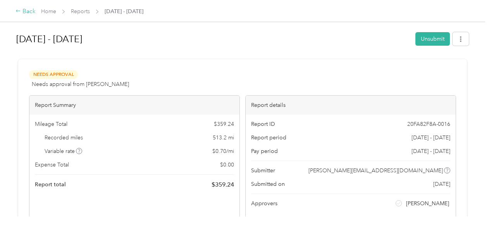
click at [23, 12] on div "Back" at bounding box center [25, 11] width 20 height 9
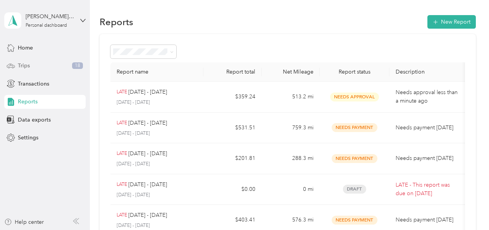
click at [45, 67] on div "Trips 18" at bounding box center [44, 66] width 81 height 14
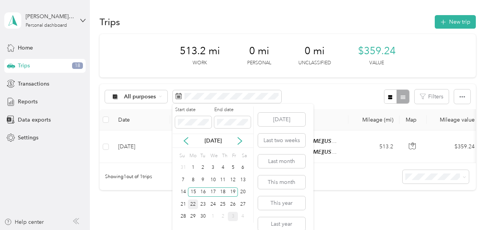
click at [189, 201] on div "22" at bounding box center [193, 205] width 10 height 10
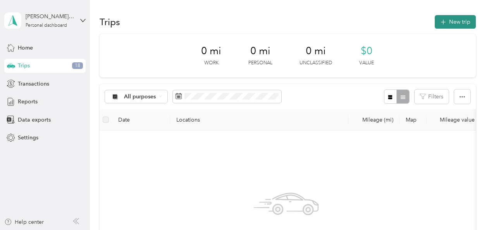
click at [464, 24] on button "New trip" at bounding box center [455, 22] width 41 height 14
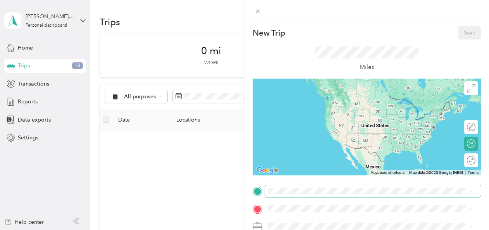
click at [310, 187] on span at bounding box center [373, 191] width 216 height 12
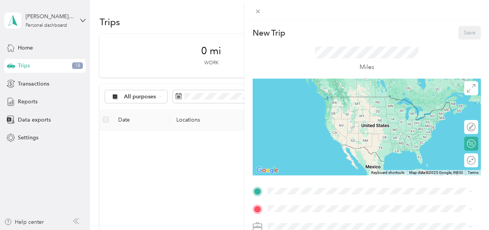
click at [303, 168] on div "home 9636 West Florence Avenue, Tolleson, 85353, Tolleson, Arizona, United Stat…" at bounding box center [363, 160] width 163 height 16
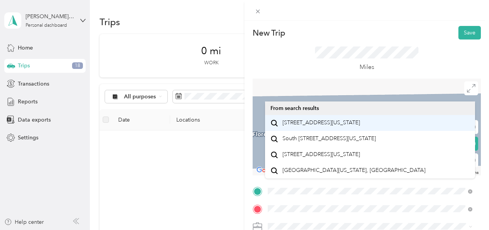
click at [356, 126] on span "16401 South 33rd Street Phoenix, Arizona 85048, United States" at bounding box center [320, 122] width 77 height 7
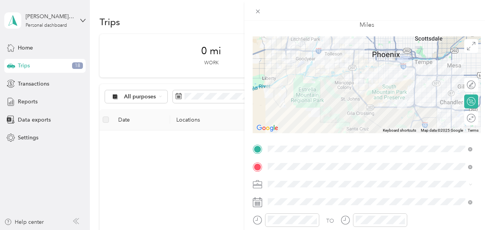
scroll to position [64, 0]
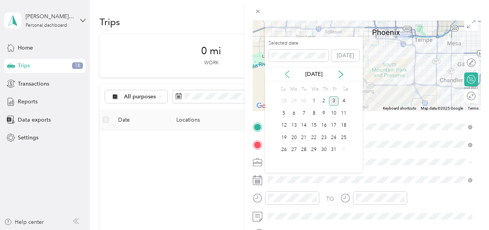
click at [286, 77] on icon at bounding box center [287, 75] width 8 height 8
click at [294, 138] on div "22" at bounding box center [294, 138] width 10 height 10
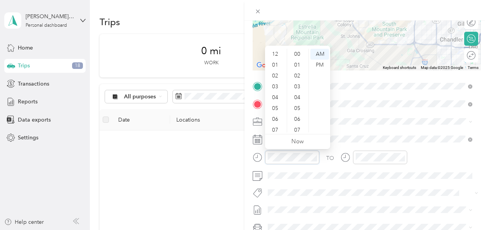
scroll to position [46, 0]
click at [274, 83] on div "07" at bounding box center [276, 83] width 19 height 11
click at [297, 109] on div "05" at bounding box center [298, 108] width 19 height 11
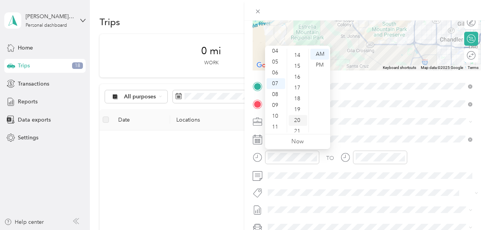
click at [299, 119] on div "20" at bounding box center [298, 120] width 19 height 11
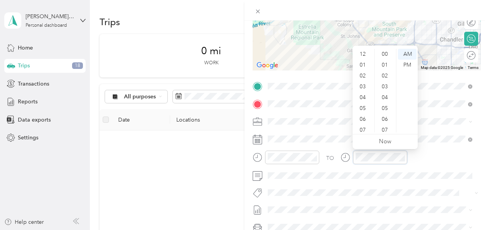
scroll to position [567, 0]
click at [366, 85] on div "07" at bounding box center [363, 83] width 19 height 11
click at [384, 84] on div "55" at bounding box center [385, 83] width 19 height 11
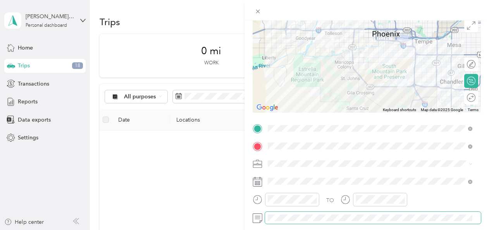
scroll to position [0, 0]
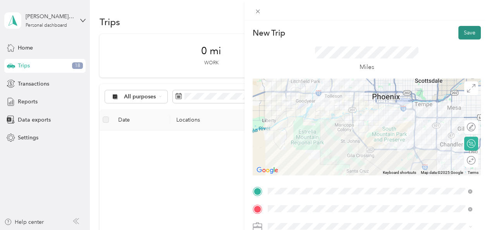
click at [463, 36] on button "Save" at bounding box center [469, 33] width 22 height 14
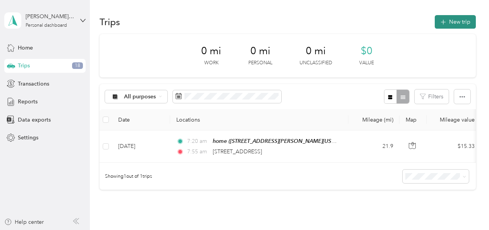
click at [444, 28] on button "New trip" at bounding box center [455, 22] width 41 height 14
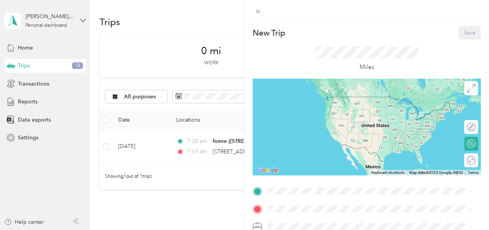
click at [255, 193] on icon at bounding box center [257, 191] width 7 height 7
click at [325, 98] on span "16401 South 33rd Street Phoenix, Arizona 85048, United States" at bounding box center [320, 94] width 77 height 7
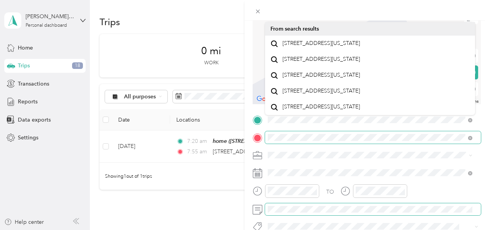
scroll to position [73, 0]
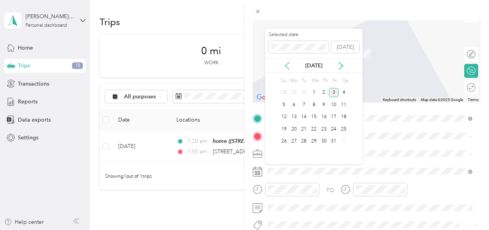
click at [286, 62] on icon at bounding box center [287, 66] width 8 height 8
click at [293, 126] on div "22" at bounding box center [294, 129] width 10 height 10
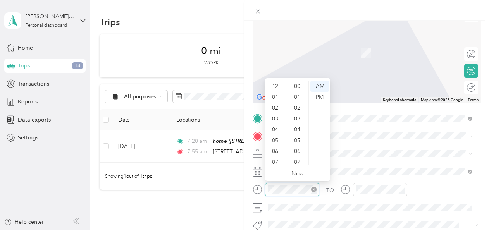
scroll to position [46, 0]
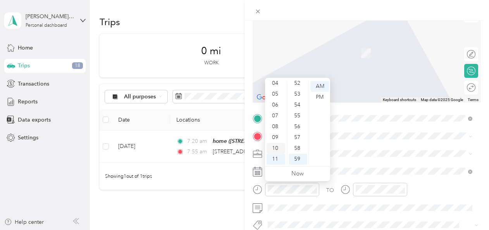
click at [276, 149] on div "10" at bounding box center [276, 148] width 19 height 11
click at [275, 138] on div "09" at bounding box center [276, 137] width 19 height 11
click at [303, 90] on div "53" at bounding box center [298, 94] width 19 height 11
click at [303, 90] on div "26" at bounding box center [298, 92] width 19 height 11
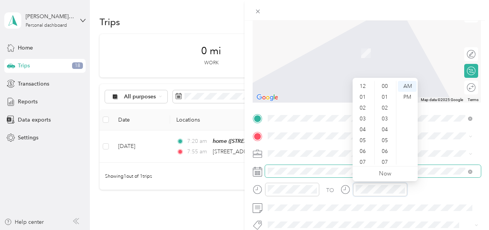
scroll to position [567, 0]
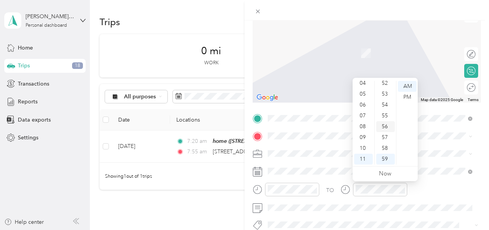
click at [385, 128] on div "56" at bounding box center [385, 126] width 19 height 11
click at [360, 137] on div "09" at bounding box center [363, 137] width 19 height 11
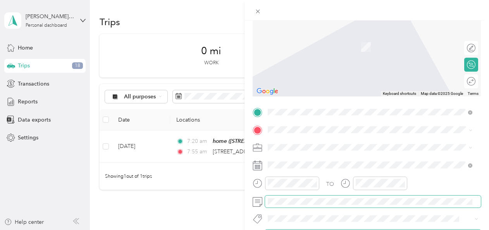
scroll to position [35, 0]
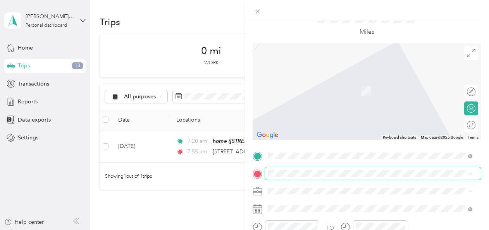
click at [351, 167] on span at bounding box center [373, 173] width 216 height 12
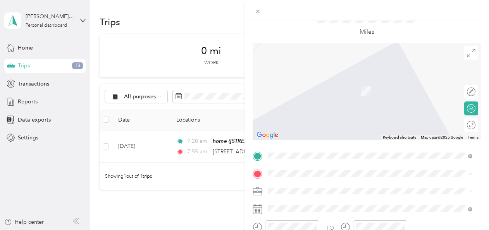
click at [343, 84] on div "23251 North 38th Place Phoenix, Arizona 85050, United States" at bounding box center [369, 79] width 199 height 10
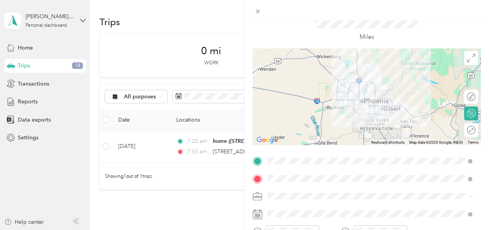
scroll to position [0, 0]
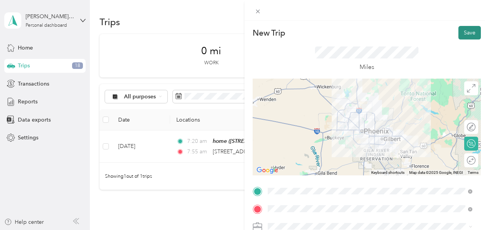
click at [474, 26] on div "Save" at bounding box center [469, 33] width 22 height 14
click at [471, 33] on button "Save" at bounding box center [469, 33] width 22 height 14
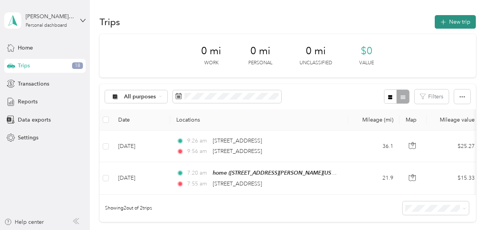
click at [447, 21] on button "New trip" at bounding box center [455, 22] width 41 height 14
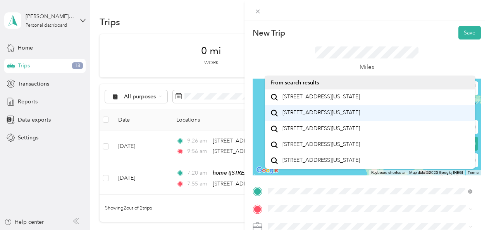
click at [361, 114] on div "North 38th Place Mesa, Arizona 85215, United States" at bounding box center [369, 113] width 199 height 10
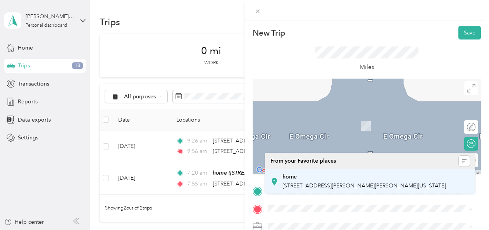
click at [341, 181] on div "home 9636 West Florence Avenue, Tolleson, 85353, Tolleson, Arizona, United Stat…" at bounding box center [363, 182] width 163 height 16
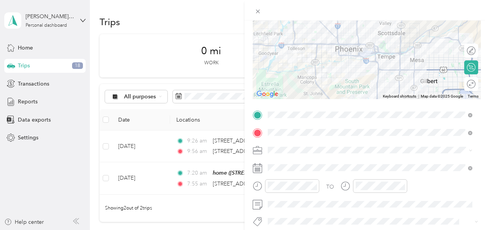
scroll to position [83, 0]
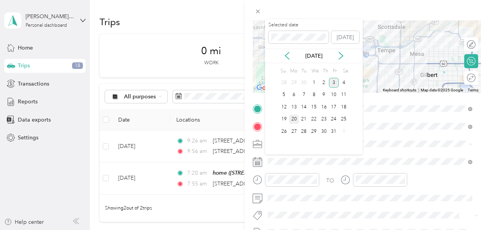
click at [295, 119] on div "20" at bounding box center [294, 120] width 10 height 10
click at [289, 56] on icon at bounding box center [287, 56] width 8 height 8
click at [294, 119] on div "22" at bounding box center [294, 120] width 10 height 10
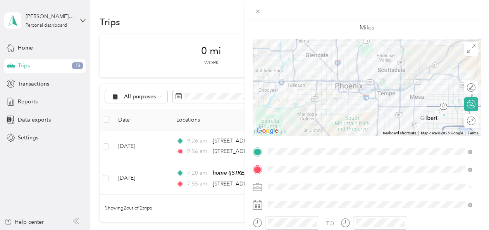
scroll to position [0, 0]
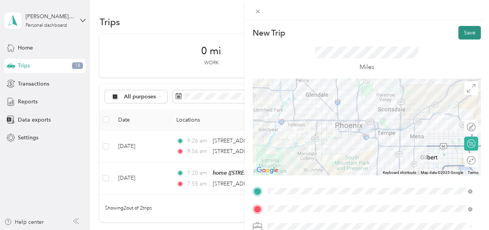
click at [465, 31] on button "Save" at bounding box center [469, 33] width 22 height 14
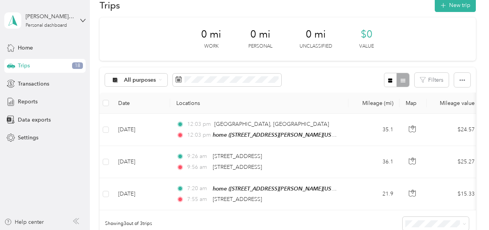
scroll to position [17, 0]
click at [109, 104] on th at bounding box center [106, 102] width 12 height 21
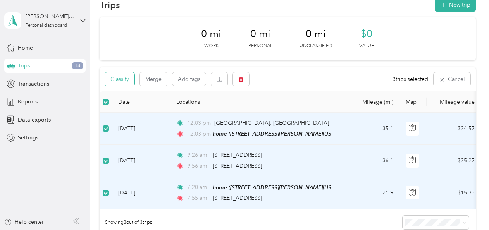
click at [128, 80] on button "Classify" at bounding box center [119, 79] width 29 height 14
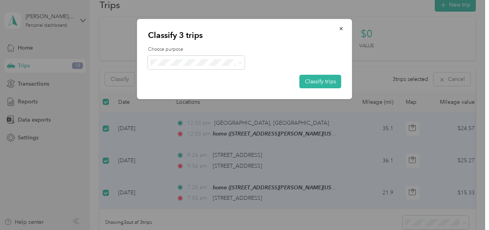
click at [206, 79] on ol "Enphase Energy Personal" at bounding box center [196, 81] width 97 height 27
click at [189, 76] on span "Enphase Energy" at bounding box center [203, 72] width 72 height 8
click at [308, 85] on button "Classify trips" at bounding box center [320, 82] width 42 height 14
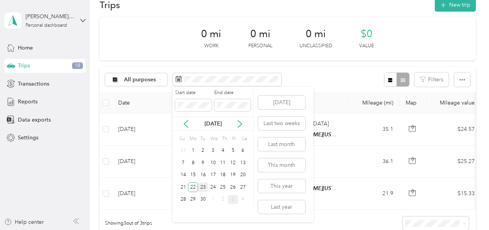
click at [201, 185] on div "23" at bounding box center [203, 187] width 10 height 10
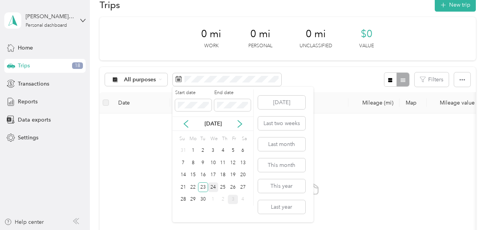
click at [212, 187] on div "24" at bounding box center [213, 187] width 10 height 10
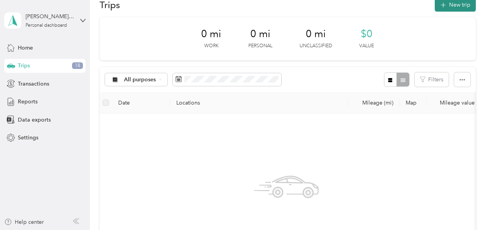
click at [450, 2] on button "New trip" at bounding box center [455, 5] width 41 height 14
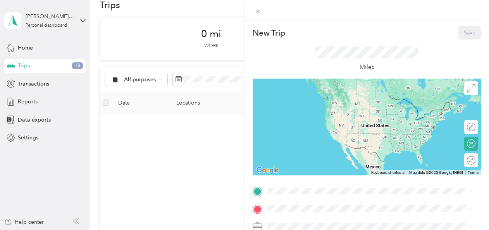
click at [308, 168] on div "home 9636 West Florence Avenue, Tolleson, 85353, Tolleson, Arizona, United Stat…" at bounding box center [363, 159] width 163 height 16
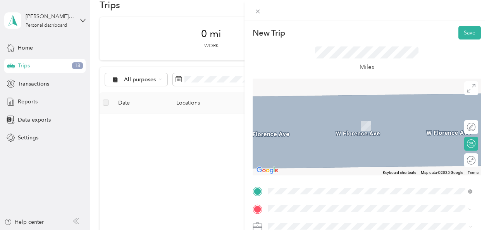
click at [331, 114] on span "21228 East via Del Rancho Queen Creek, Arizona 85142, United States" at bounding box center [320, 114] width 77 height 7
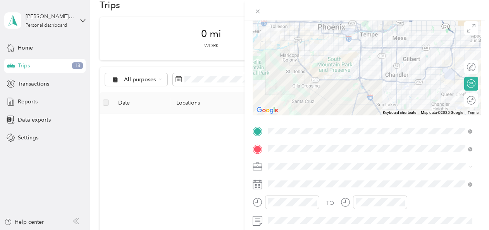
scroll to position [63, 0]
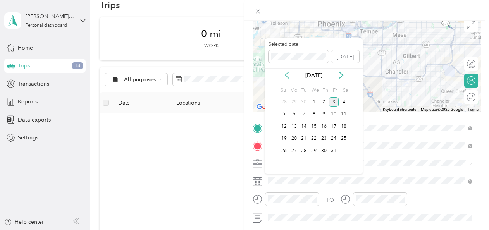
click at [287, 74] on icon at bounding box center [287, 75] width 4 height 7
click at [315, 136] on div "24" at bounding box center [314, 139] width 10 height 10
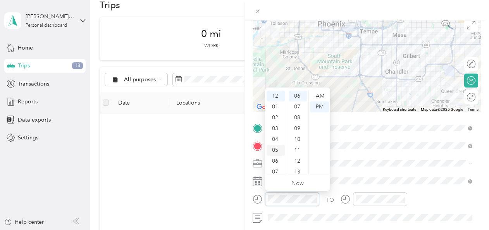
scroll to position [46, 0]
click at [276, 136] on div "08" at bounding box center [276, 136] width 19 height 11
click at [297, 162] on div "28" at bounding box center [298, 160] width 19 height 11
click at [318, 93] on div "AM" at bounding box center [319, 96] width 19 height 11
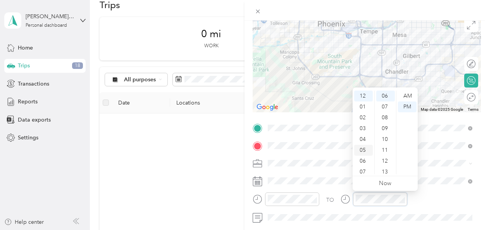
scroll to position [46, 0]
click at [363, 144] on div "09" at bounding box center [363, 147] width 19 height 11
click at [385, 98] on div "06" at bounding box center [385, 96] width 19 height 11
click at [386, 107] on div "07" at bounding box center [385, 107] width 19 height 11
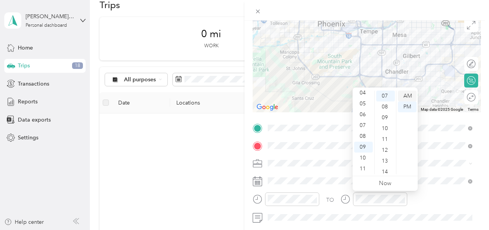
click at [407, 95] on div "AM" at bounding box center [407, 96] width 19 height 11
click at [366, 135] on div "08" at bounding box center [363, 136] width 19 height 11
click at [365, 144] on div "09" at bounding box center [363, 147] width 19 height 11
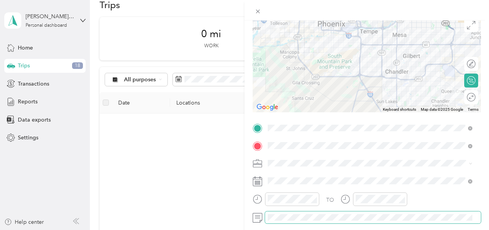
scroll to position [118, 0]
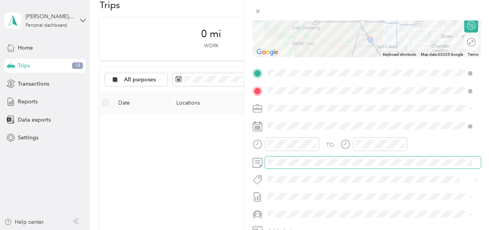
click at [302, 157] on span at bounding box center [373, 163] width 216 height 12
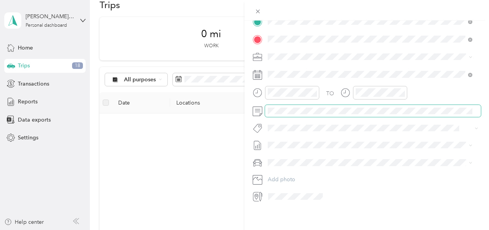
scroll to position [0, 0]
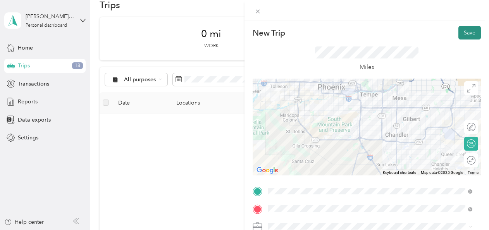
click at [461, 32] on button "Save" at bounding box center [469, 33] width 22 height 14
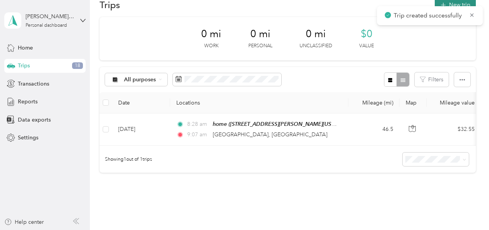
click at [446, 5] on button "New trip" at bounding box center [455, 5] width 41 height 14
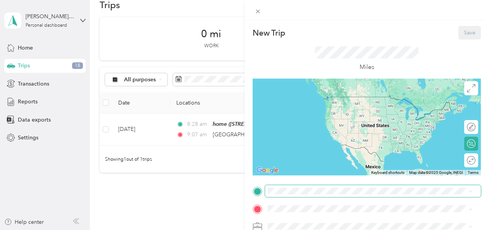
click at [334, 187] on span at bounding box center [373, 191] width 216 height 12
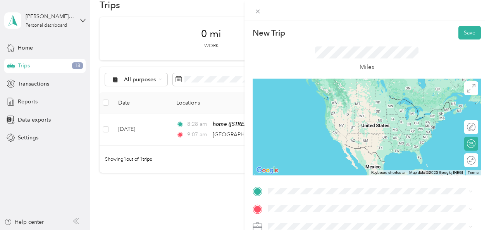
click at [346, 101] on li "21228 East via Del Rancho Queen Creek, Arizona 85142, United States" at bounding box center [370, 93] width 210 height 16
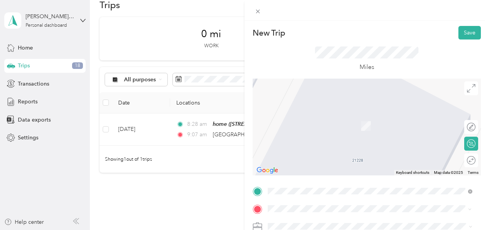
click at [325, 123] on li "9833 Seven Palms Drive Scottsdale, Arizona 85262, United States" at bounding box center [370, 115] width 210 height 16
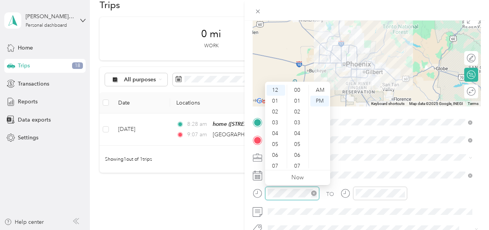
scroll to position [98, 0]
click at [276, 98] on div "01" at bounding box center [276, 101] width 19 height 11
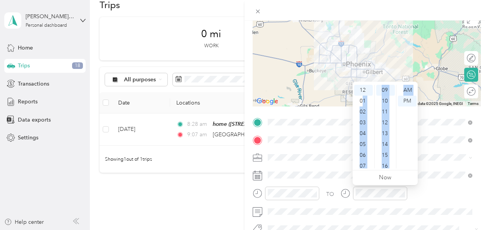
drag, startPoint x: 363, startPoint y: 100, endPoint x: 402, endPoint y: 149, distance: 62.4
click at [402, 149] on div "12 01 02 03 04 05 06 07 08 09 10 11 00 01 02 03 04 05 06 07 08 09 10 11 12 13 1…" at bounding box center [385, 126] width 65 height 87
click at [386, 108] on div "54" at bounding box center [385, 108] width 19 height 11
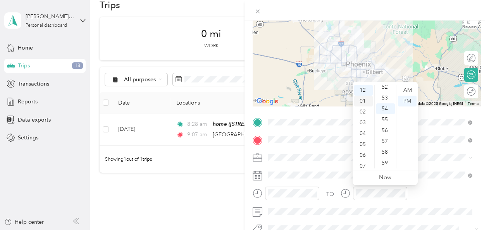
click at [364, 97] on div "01" at bounding box center [363, 101] width 19 height 11
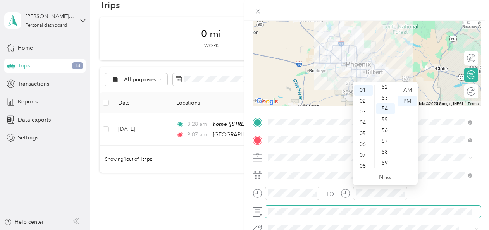
click at [298, 208] on span at bounding box center [373, 212] width 216 height 12
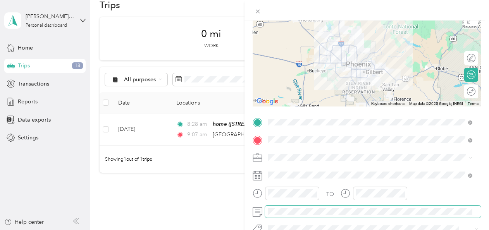
click at [279, 213] on span at bounding box center [373, 212] width 216 height 12
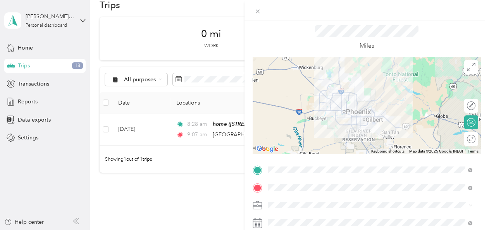
scroll to position [21, 0]
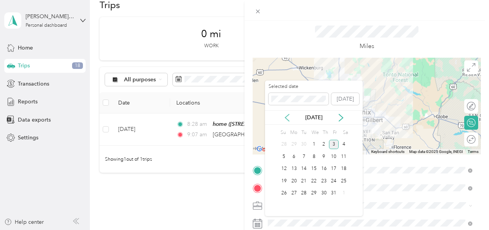
click at [284, 117] on icon at bounding box center [287, 118] width 8 height 8
click at [310, 180] on div "24" at bounding box center [314, 181] width 10 height 10
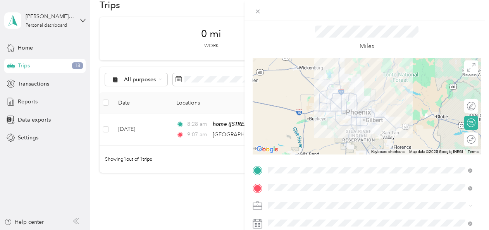
scroll to position [0, 0]
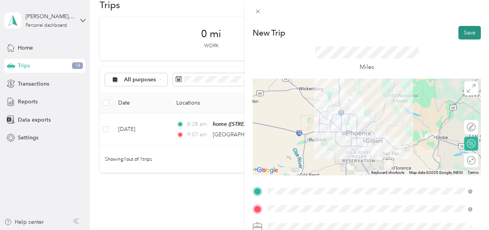
click at [460, 30] on button "Save" at bounding box center [469, 33] width 22 height 14
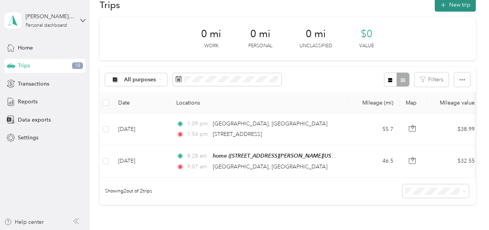
click at [460, 7] on button "New trip" at bounding box center [455, 5] width 41 height 14
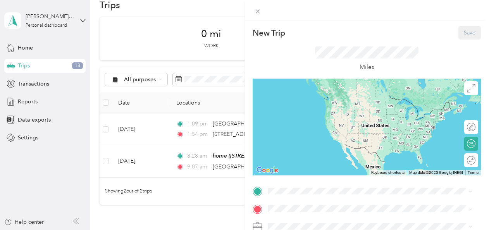
click at [332, 181] on div "home 9636 West Florence Avenue, Tolleson, 85353, Tolleson, Arizona, United Stat…" at bounding box center [363, 181] width 163 height 16
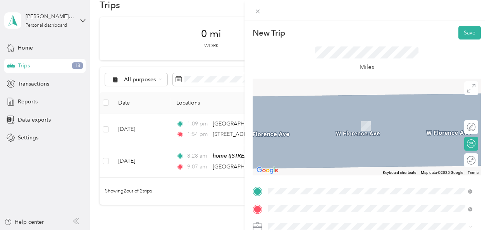
click at [345, 95] on span "9833 Seven Palms Drive Scottsdale, Arizona 85262, United States" at bounding box center [320, 96] width 77 height 7
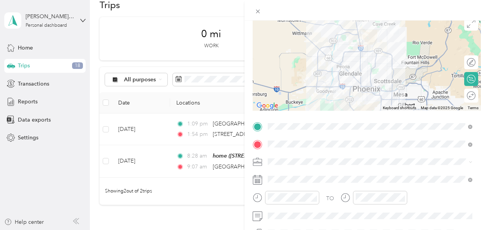
scroll to position [65, 0]
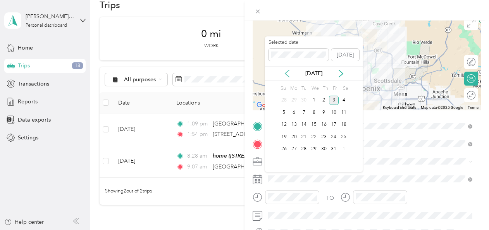
click at [286, 76] on icon at bounding box center [287, 74] width 8 height 8
click at [313, 135] on div "24" at bounding box center [314, 137] width 10 height 10
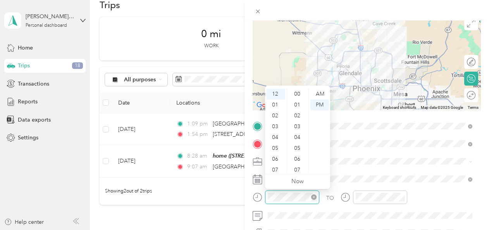
scroll to position [119, 0]
click at [275, 115] on div "02" at bounding box center [276, 115] width 19 height 11
click at [277, 107] on div "03" at bounding box center [276, 105] width 19 height 11
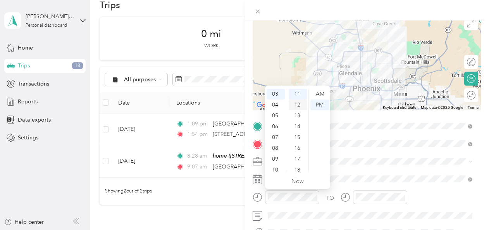
click at [299, 106] on div "12" at bounding box center [298, 105] width 19 height 11
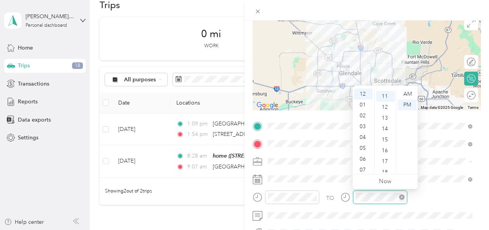
scroll to position [119, 0]
click at [366, 127] on div "03" at bounding box center [363, 126] width 19 height 11
click at [362, 102] on div "04" at bounding box center [363, 105] width 19 height 11
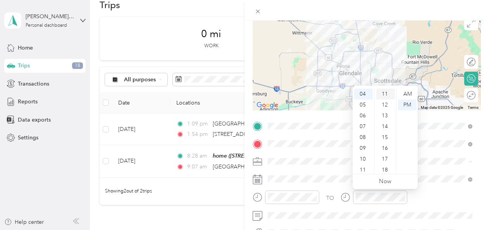
click at [386, 95] on div "11" at bounding box center [385, 94] width 19 height 11
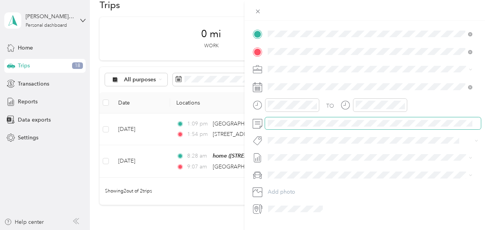
scroll to position [0, 0]
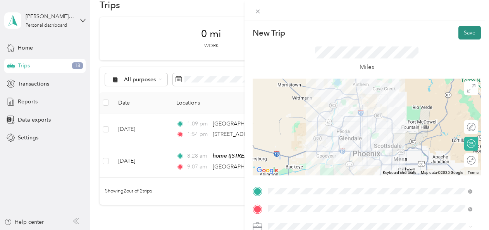
click at [458, 37] on button "Save" at bounding box center [469, 33] width 22 height 14
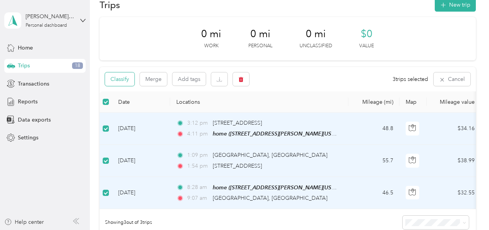
click at [122, 83] on button "Classify" at bounding box center [119, 79] width 29 height 14
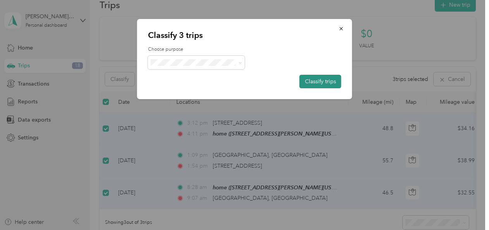
click at [330, 80] on button "Classify trips" at bounding box center [320, 82] width 42 height 14
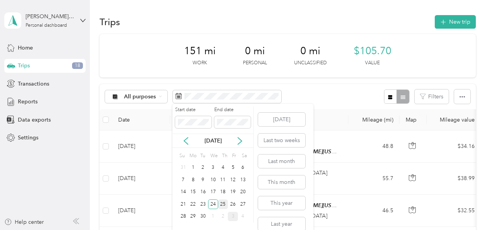
click at [224, 202] on div "25" at bounding box center [223, 205] width 10 height 10
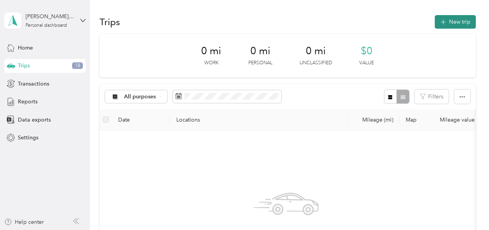
click at [446, 27] on button "New trip" at bounding box center [455, 22] width 41 height 14
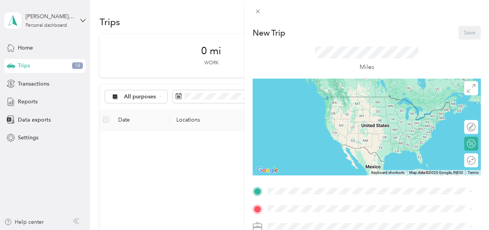
click at [296, 163] on div "home 9636 West Florence Avenue, Tolleson, 85353, Tolleson, Arizona, United Stat…" at bounding box center [363, 159] width 163 height 16
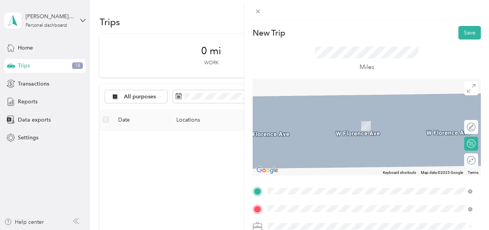
click at [346, 120] on div "3312 East Cherokee Street Phoenix, Arizona 85044, United States" at bounding box center [369, 115] width 199 height 10
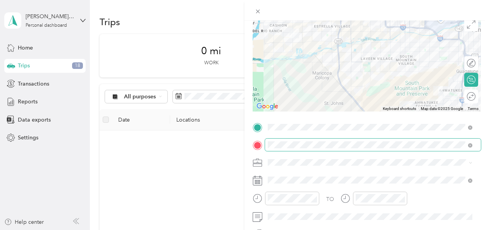
scroll to position [65, 0]
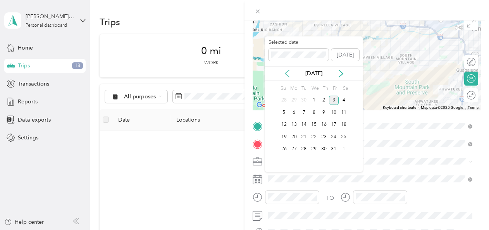
click at [286, 76] on icon at bounding box center [287, 74] width 8 height 8
click at [322, 134] on div "25" at bounding box center [324, 137] width 10 height 10
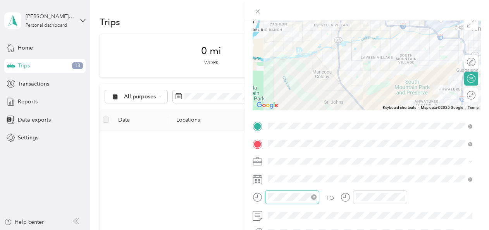
scroll to position [141, 0]
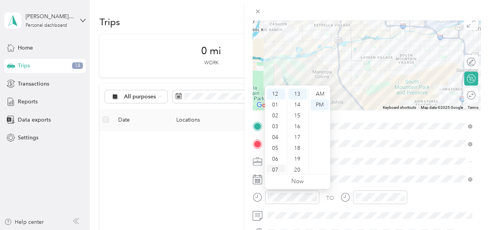
click at [275, 167] on div "07" at bounding box center [276, 170] width 19 height 11
click at [319, 92] on div "AM" at bounding box center [319, 94] width 19 height 11
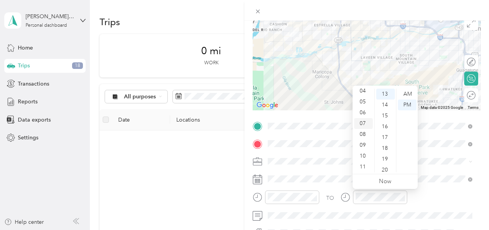
click at [362, 119] on div "07" at bounding box center [363, 123] width 19 height 11
click at [386, 154] on div "53" at bounding box center [385, 157] width 19 height 11
click at [386, 154] on div "58" at bounding box center [385, 156] width 19 height 11
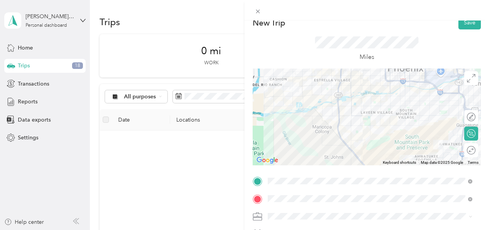
scroll to position [0, 0]
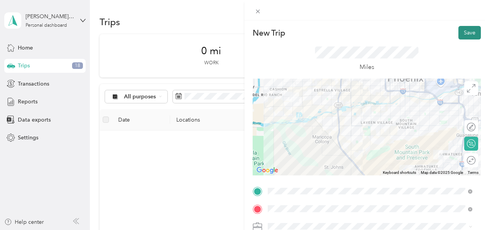
click at [463, 33] on button "Save" at bounding box center [469, 33] width 22 height 14
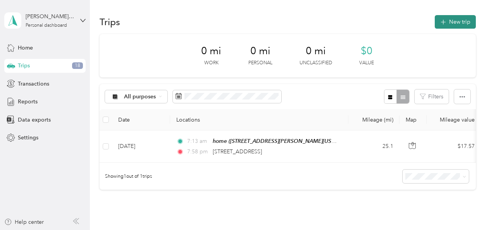
click at [457, 21] on button "New trip" at bounding box center [455, 22] width 41 height 14
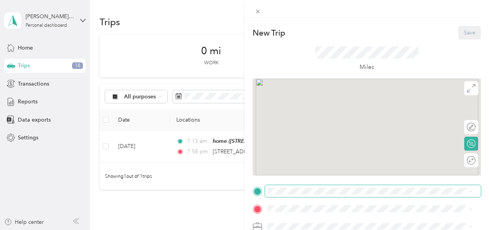
click at [321, 187] on span at bounding box center [373, 191] width 216 height 12
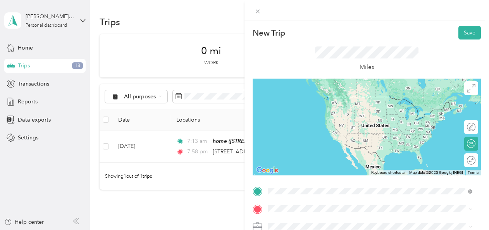
click at [342, 97] on span "3312 East Cherokee Street Phoenix, Arizona 85044, United States" at bounding box center [320, 96] width 77 height 7
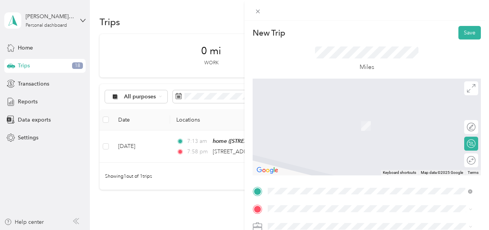
click at [346, 116] on div "15034 South 179th Avenue Goodyear, Arizona 85338, United States" at bounding box center [369, 110] width 199 height 10
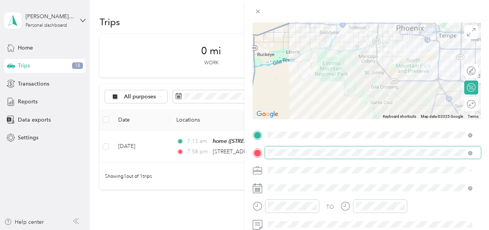
scroll to position [62, 0]
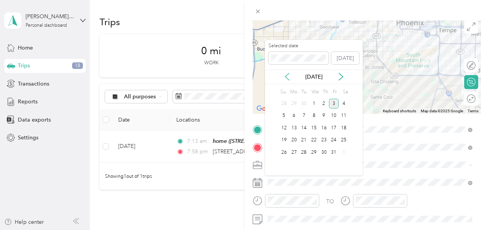
click at [288, 76] on icon at bounding box center [287, 77] width 8 height 8
click at [325, 136] on div "25" at bounding box center [324, 141] width 10 height 10
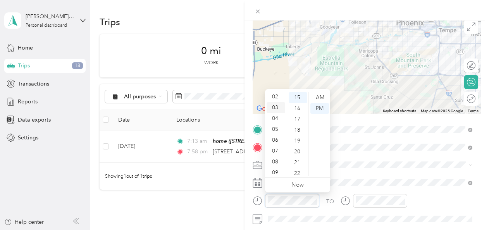
scroll to position [23, 0]
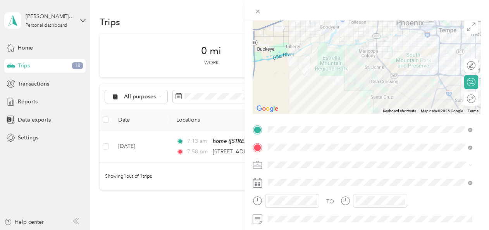
click at [219, 146] on div "New Trip Save This trip cannot be edited because it is either under review, app…" at bounding box center [244, 115] width 489 height 230
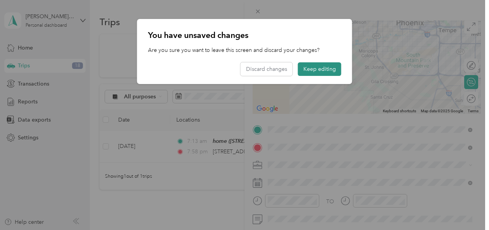
click at [319, 67] on button "Keep editing" at bounding box center [319, 69] width 43 height 14
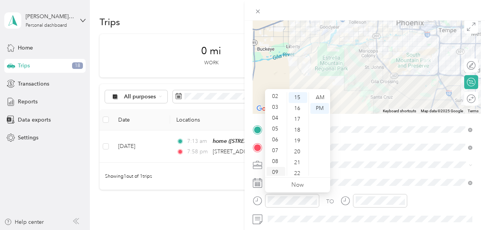
click at [274, 169] on div "09" at bounding box center [276, 172] width 19 height 11
click at [320, 95] on div "AM" at bounding box center [319, 97] width 19 height 11
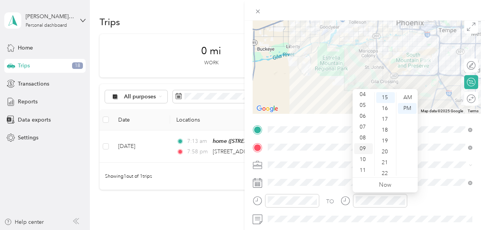
click at [363, 150] on div "09" at bounding box center [363, 148] width 19 height 11
click at [384, 117] on div "38" at bounding box center [385, 122] width 19 height 11
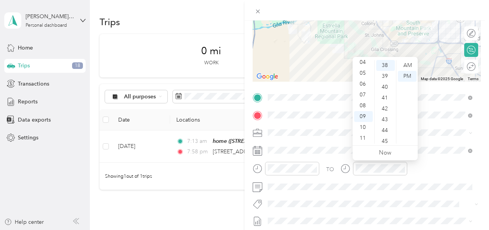
scroll to position [94, 0]
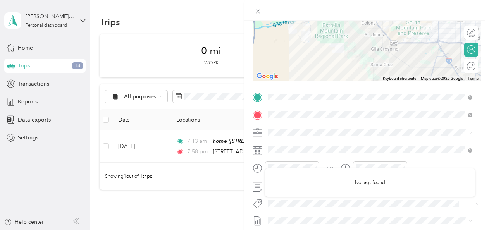
click at [257, 194] on div "TO Add photo" at bounding box center [367, 184] width 228 height 187
click at [277, 187] on div "TO Add photo" at bounding box center [367, 184] width 228 height 187
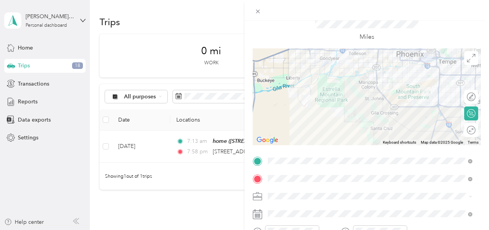
scroll to position [0, 0]
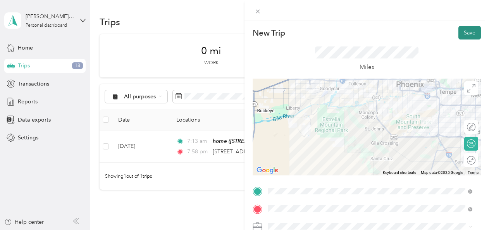
click at [469, 29] on button "Save" at bounding box center [469, 33] width 22 height 14
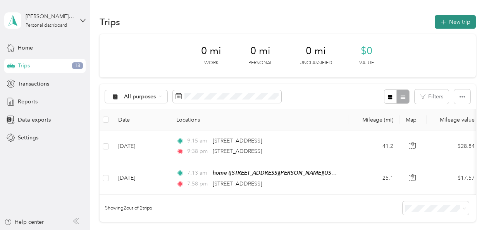
click at [448, 17] on button "New trip" at bounding box center [455, 22] width 41 height 14
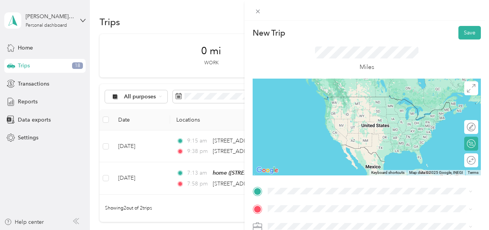
click at [190, 133] on div "New Trip Save This trip cannot be edited because it is either under review, app…" at bounding box center [244, 115] width 489 height 230
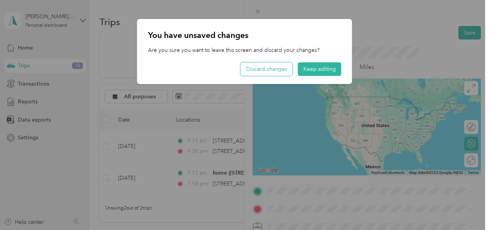
click at [270, 72] on button "Discard changes" at bounding box center [267, 69] width 52 height 14
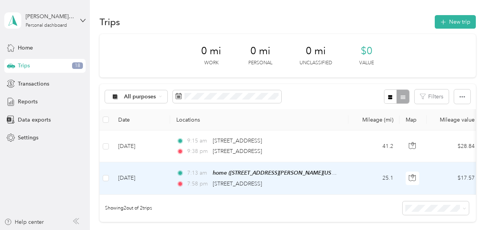
click at [157, 178] on td "Sep 25, 2025" at bounding box center [141, 178] width 58 height 32
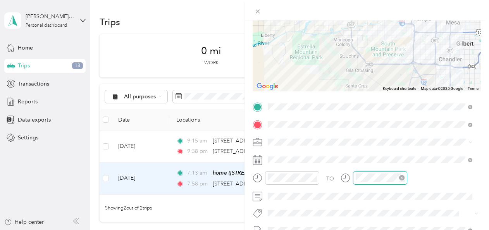
scroll to position [567, 0]
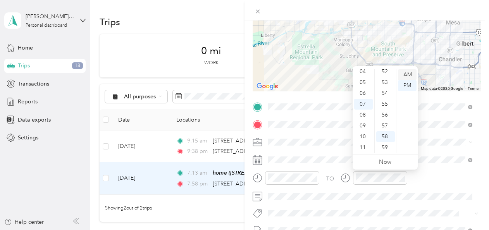
click at [408, 75] on div "AM" at bounding box center [407, 74] width 19 height 11
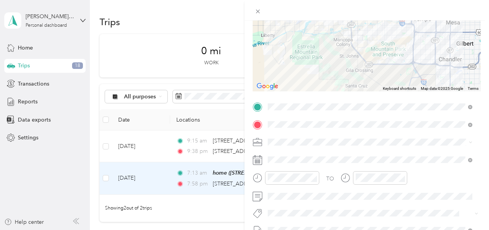
click at [403, 16] on div at bounding box center [366, 10] width 244 height 21
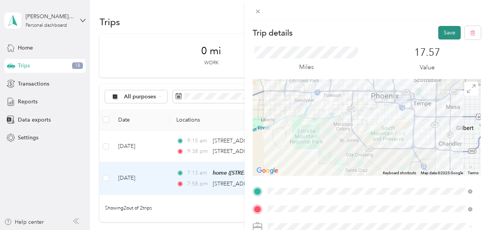
click at [448, 29] on button "Save" at bounding box center [449, 33] width 22 height 14
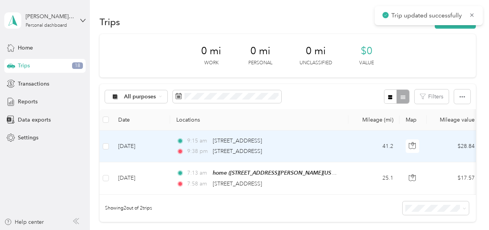
click at [167, 150] on td "Sep 25, 2025" at bounding box center [141, 147] width 58 height 32
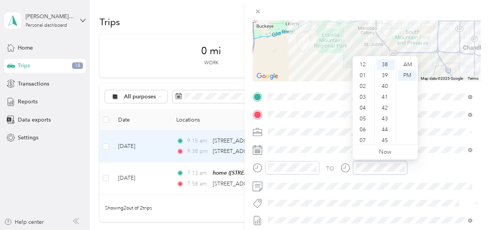
scroll to position [46, 0]
click at [409, 67] on div "AM" at bounding box center [407, 64] width 19 height 11
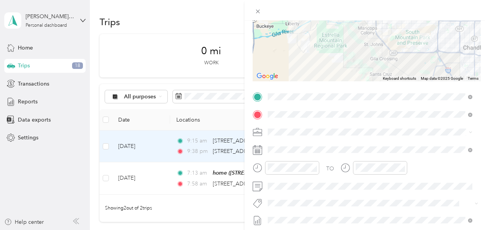
click at [452, 107] on div "TO Add photo" at bounding box center [367, 184] width 228 height 187
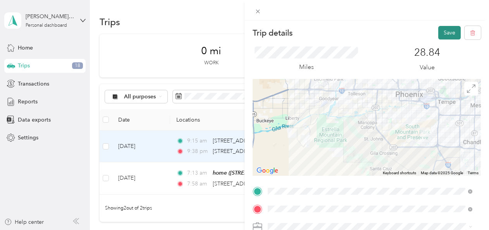
click at [450, 34] on button "Save" at bounding box center [449, 33] width 22 height 14
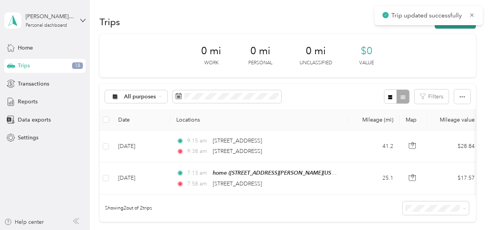
click at [451, 28] on button "New trip" at bounding box center [455, 22] width 41 height 14
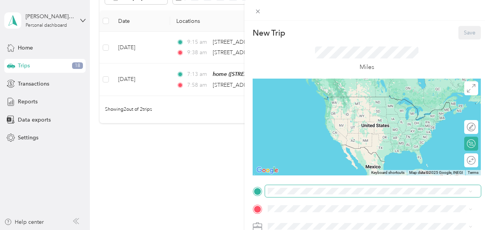
scroll to position [104, 0]
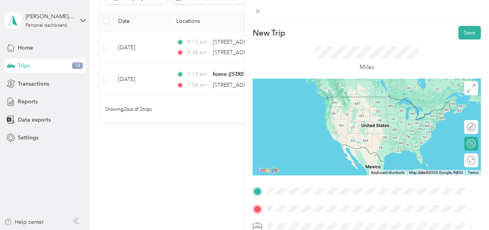
click at [366, 101] on div "15034 South 179th Avenue Goodyear, Arizona 85338, United States" at bounding box center [369, 96] width 199 height 10
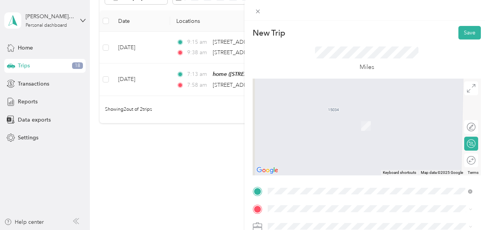
click at [311, 189] on div "home 9636 West Florence Avenue, Tolleson, 85353, Tolleson, Arizona, United Stat…" at bounding box center [369, 179] width 199 height 19
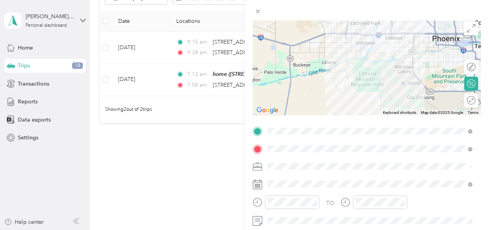
scroll to position [60, 0]
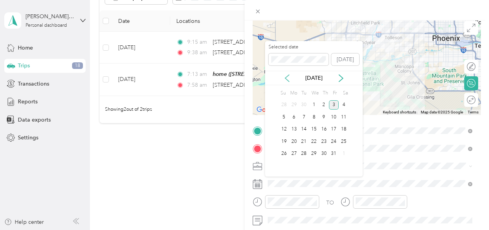
click at [289, 80] on icon at bounding box center [287, 78] width 8 height 8
click at [328, 139] on div "25" at bounding box center [324, 142] width 10 height 10
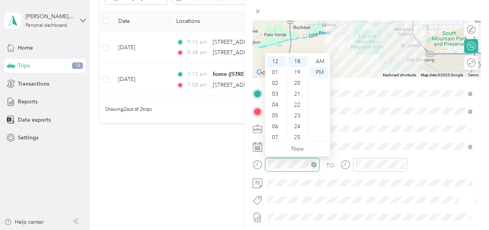
scroll to position [195, 0]
click at [277, 83] on div "02" at bounding box center [276, 83] width 19 height 11
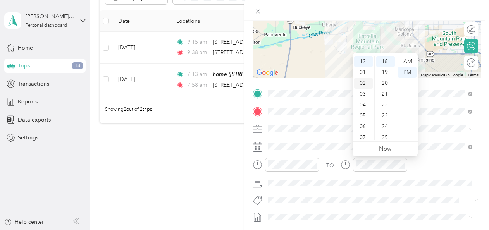
click at [365, 84] on div "02" at bounding box center [363, 83] width 19 height 11
click at [385, 115] on div "50" at bounding box center [385, 117] width 19 height 11
click at [386, 124] on div "56" at bounding box center [385, 126] width 19 height 11
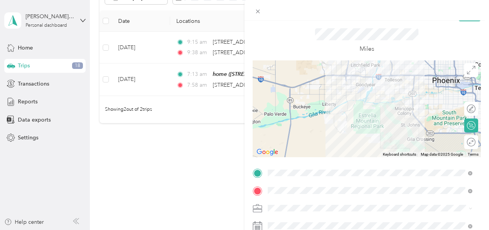
scroll to position [0, 0]
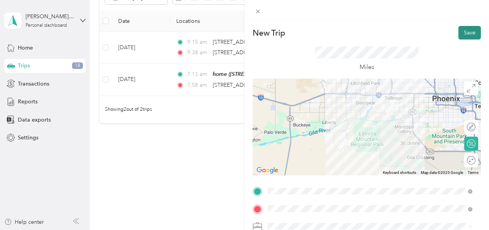
click at [471, 38] on button "Save" at bounding box center [469, 33] width 22 height 14
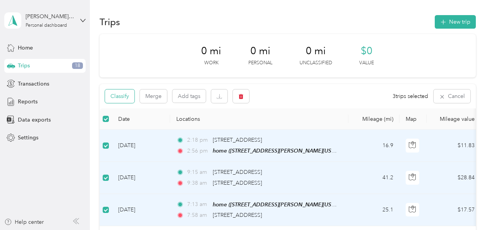
click at [123, 96] on button "Classify" at bounding box center [119, 96] width 29 height 14
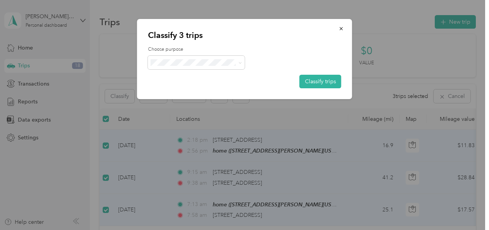
click at [200, 76] on span "Enphase Energy" at bounding box center [203, 75] width 72 height 8
click at [322, 86] on button "Classify trips" at bounding box center [320, 82] width 42 height 14
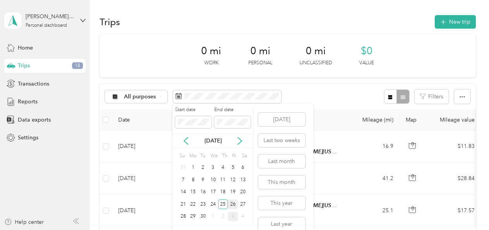
click at [232, 201] on div "26" at bounding box center [233, 205] width 10 height 10
click at [234, 203] on div "26" at bounding box center [233, 205] width 10 height 10
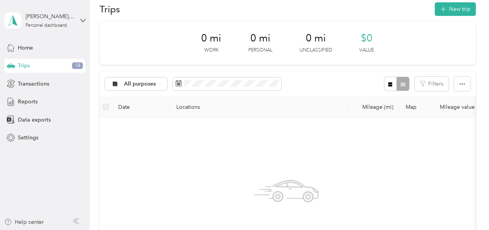
scroll to position [12, 0]
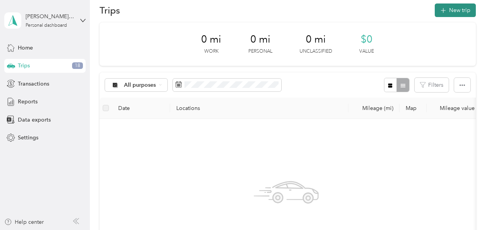
click at [445, 13] on button "New trip" at bounding box center [455, 10] width 41 height 14
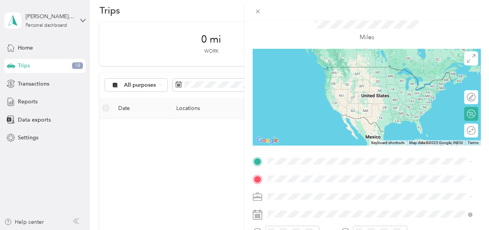
scroll to position [30, 0]
click at [298, 192] on div "home 9636 West Florence Avenue, Tolleson, 85353, Tolleson, Arizona, United Stat…" at bounding box center [363, 193] width 163 height 16
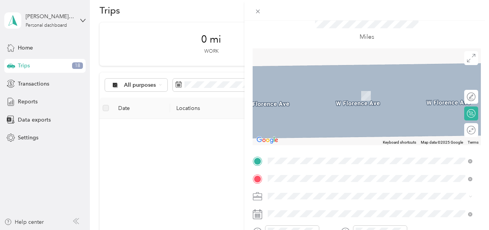
click at [317, 139] on span "2347 East Forest Heights Drive Flagstaff, Arizona 86004, United States" at bounding box center [320, 135] width 77 height 7
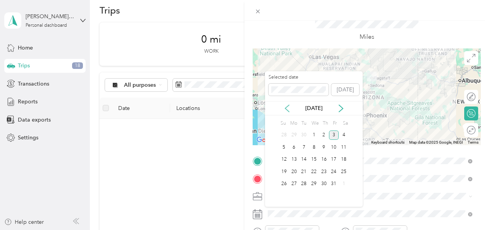
click at [287, 107] on icon at bounding box center [287, 109] width 8 height 8
click at [332, 172] on div "26" at bounding box center [334, 172] width 10 height 10
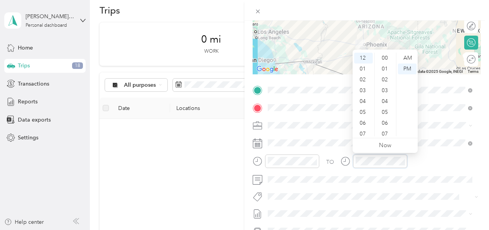
scroll to position [217, 0]
click at [363, 81] on div "02" at bounding box center [363, 79] width 19 height 11
click at [386, 123] on div "26" at bounding box center [385, 123] width 19 height 11
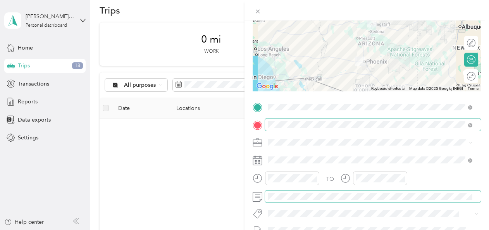
scroll to position [0, 0]
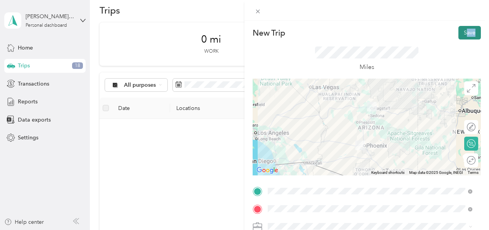
drag, startPoint x: 473, startPoint y: 24, endPoint x: 460, endPoint y: 31, distance: 14.2
click at [460, 31] on div "New Trip Save This trip cannot be edited because it is either under review, app…" at bounding box center [366, 136] width 244 height 230
click at [460, 31] on button "Save" at bounding box center [469, 33] width 22 height 14
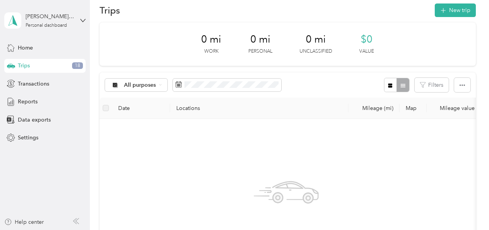
click at [460, 31] on div "New Trip Save This trip cannot be edited because it is either under review, app…" at bounding box center [244, 115] width 489 height 230
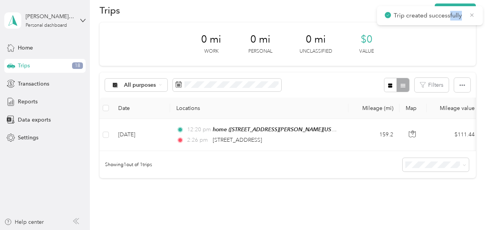
drag, startPoint x: 449, startPoint y: 9, endPoint x: 471, endPoint y: 12, distance: 22.7
click at [471, 12] on div "Trip created successfully" at bounding box center [430, 15] width 106 height 19
drag, startPoint x: 471, startPoint y: 12, endPoint x: 472, endPoint y: 16, distance: 3.9
click at [472, 16] on icon at bounding box center [472, 15] width 6 height 7
drag, startPoint x: 472, startPoint y: 16, endPoint x: 451, endPoint y: 9, distance: 21.9
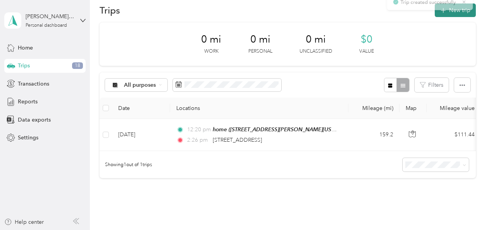
click at [451, 9] on button "New trip" at bounding box center [455, 10] width 41 height 14
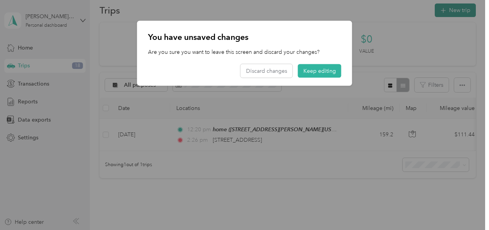
click at [451, 9] on div "New Trip Save This trip cannot be edited because it is either under review, app…" at bounding box center [306, 115] width 489 height 230
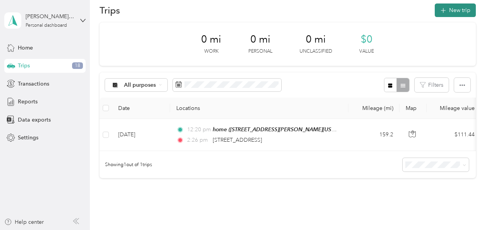
click at [452, 9] on button "New trip" at bounding box center [455, 10] width 41 height 14
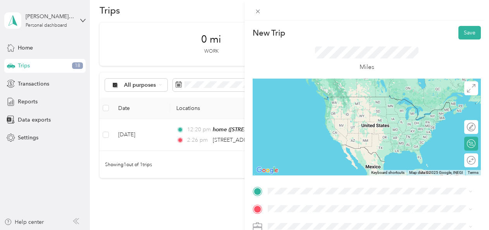
click at [334, 154] on div "2347 East Forest Heights Drive Flagstaff, Arizona 86004, United States" at bounding box center [369, 148] width 199 height 10
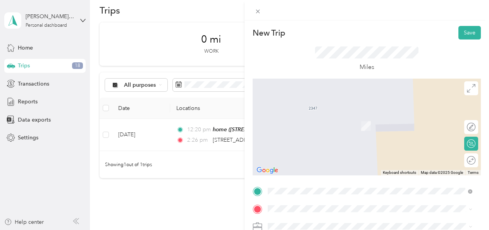
click at [315, 184] on span "9636 West Florence Avenue, Tolleson, 85353, Tolleson, Arizona, United States" at bounding box center [363, 185] width 163 height 7
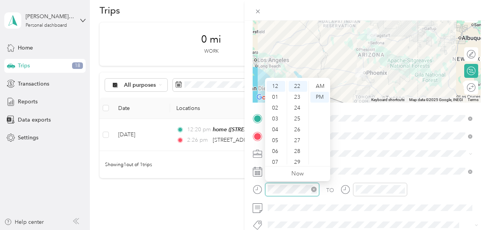
scroll to position [239, 0]
click at [277, 120] on div "03" at bounding box center [276, 119] width 19 height 11
click at [298, 107] on div "30" at bounding box center [298, 110] width 19 height 11
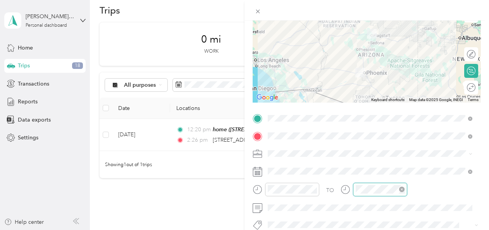
scroll to position [239, 0]
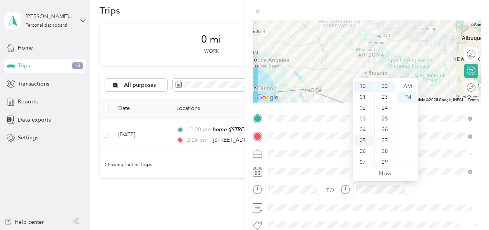
click at [362, 141] on div "05" at bounding box center [363, 140] width 19 height 11
click at [384, 143] on div "55" at bounding box center [385, 141] width 19 height 11
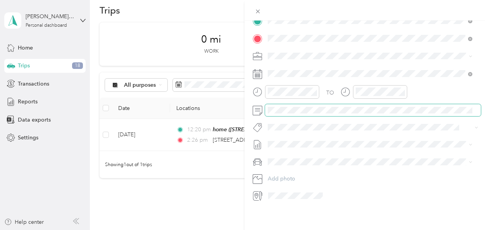
scroll to position [0, 0]
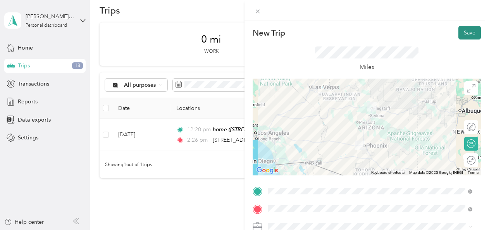
click at [459, 36] on button "Save" at bounding box center [469, 33] width 22 height 14
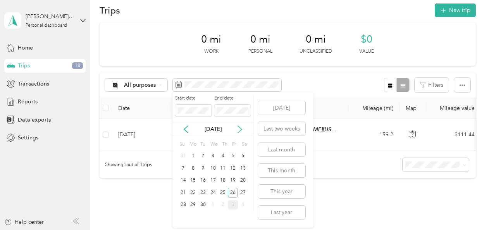
click at [237, 132] on icon at bounding box center [240, 130] width 8 height 8
click at [277, 112] on button "Today" at bounding box center [281, 108] width 47 height 14
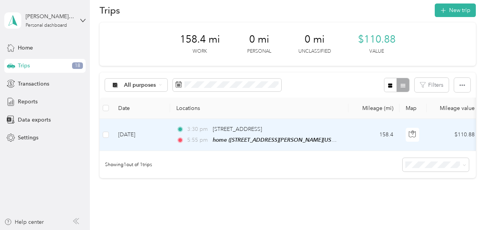
click at [148, 139] on td "Oct 3, 2025" at bounding box center [141, 135] width 58 height 32
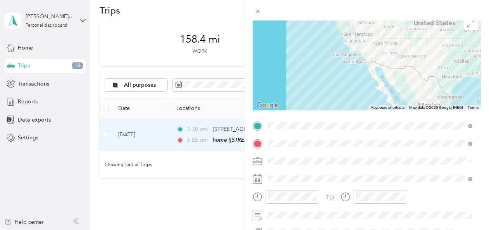
scroll to position [67, 0]
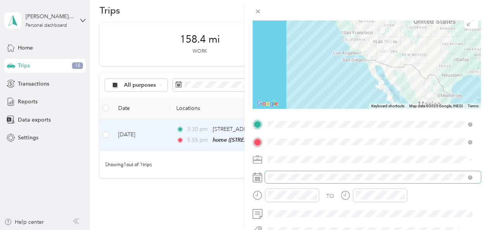
click at [331, 182] on span at bounding box center [373, 177] width 216 height 12
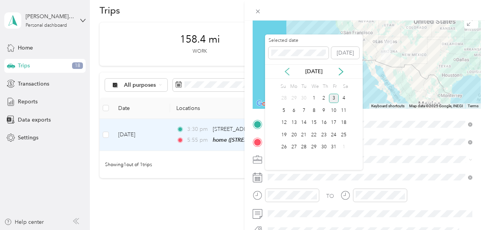
click at [288, 71] on icon at bounding box center [287, 72] width 8 height 8
click at [335, 131] on div "26" at bounding box center [334, 135] width 10 height 10
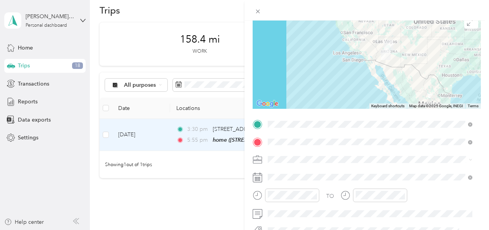
scroll to position [0, 0]
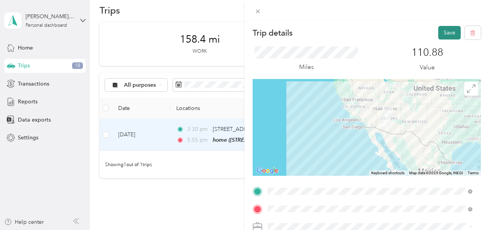
click at [441, 38] on button "Save" at bounding box center [449, 33] width 22 height 14
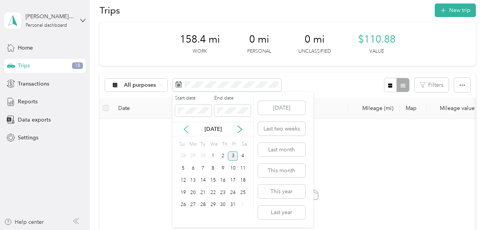
click at [186, 128] on icon at bounding box center [186, 130] width 8 height 8
click at [239, 191] on div "27" at bounding box center [243, 193] width 10 height 10
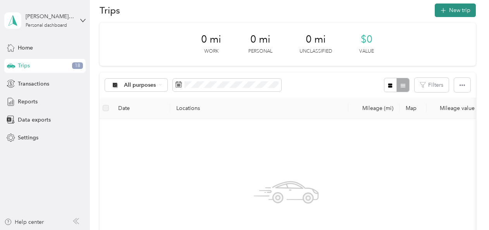
click at [465, 11] on button "New trip" at bounding box center [455, 10] width 41 height 14
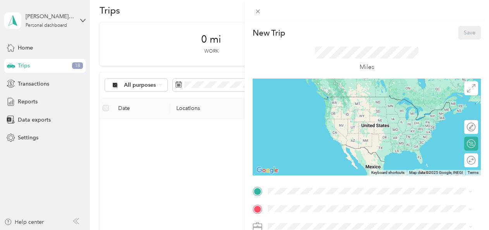
click at [315, 168] on div "home 9636 West Florence Avenue, Tolleson, 85353, Tolleson, Arizona, United Stat…" at bounding box center [363, 159] width 163 height 16
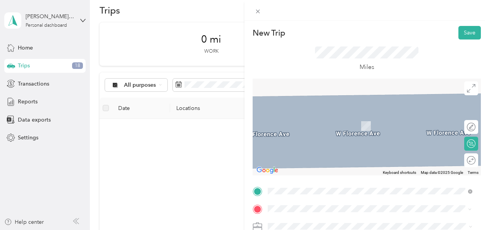
click at [328, 165] on span "3762 Gold Rush Court Wickenburg, Arizona 85390, United States" at bounding box center [320, 166] width 77 height 7
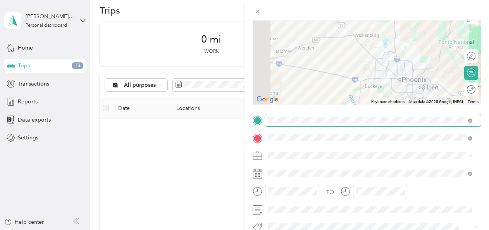
scroll to position [72, 0]
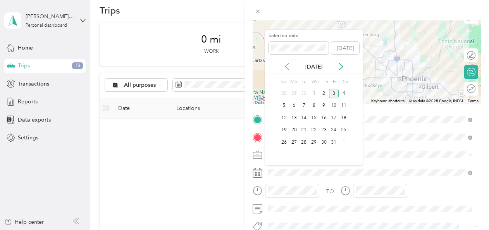
click at [287, 68] on icon at bounding box center [287, 67] width 4 height 7
click at [341, 130] on div "27" at bounding box center [344, 131] width 10 height 10
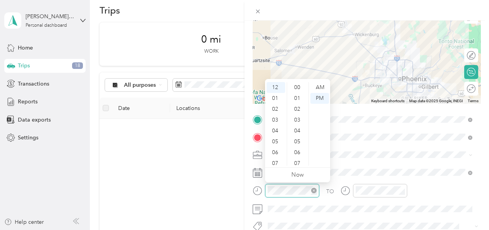
scroll to position [249, 0]
click at [274, 161] on div "07" at bounding box center [276, 163] width 19 height 11
click at [320, 86] on div "AM" at bounding box center [319, 87] width 19 height 11
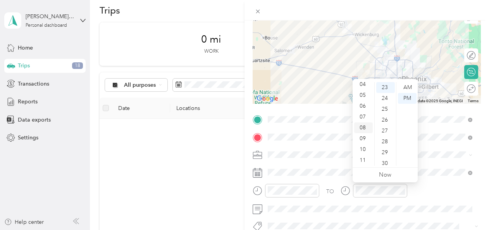
click at [365, 128] on div "08" at bounding box center [363, 127] width 19 height 11
click at [383, 162] on div "30" at bounding box center [385, 163] width 19 height 11
click at [407, 86] on div "AM" at bounding box center [407, 87] width 19 height 11
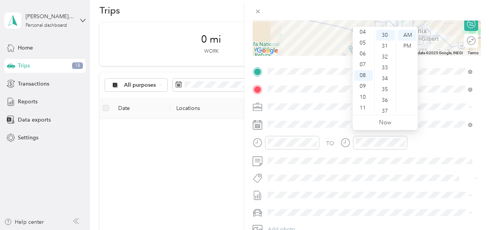
scroll to position [125, 0]
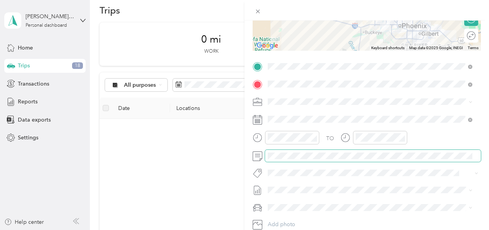
click at [363, 159] on span at bounding box center [373, 156] width 216 height 12
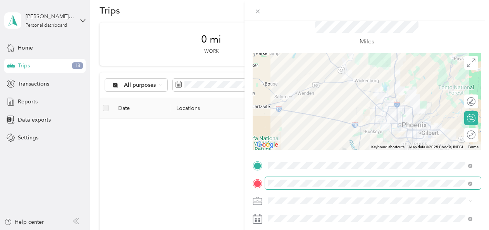
scroll to position [0, 0]
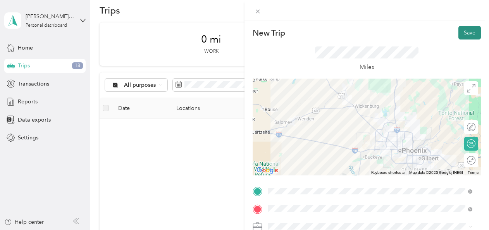
click at [469, 33] on button "Save" at bounding box center [469, 33] width 22 height 14
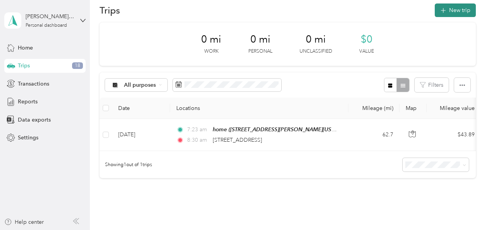
click at [457, 13] on button "New trip" at bounding box center [455, 10] width 41 height 14
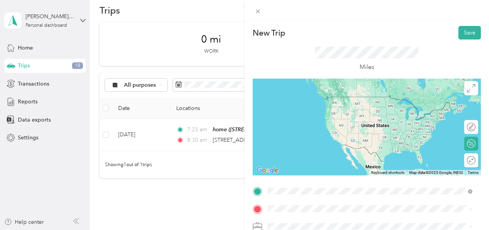
click at [345, 152] on span "3762 Gold Rush Court Wickenburg, Arizona 85390, United States" at bounding box center [320, 148] width 77 height 7
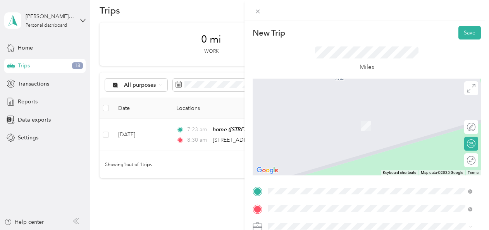
click at [331, 126] on ol "From search results 9055 Olive Lane South Sun Lakes, Arizona 85248, United Stat…" at bounding box center [370, 139] width 210 height 93
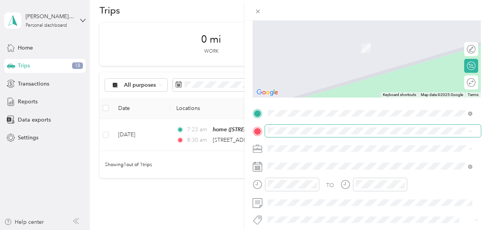
scroll to position [81, 0]
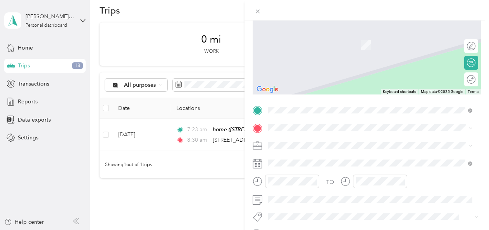
click at [321, 38] on li "9055 Olive Lane South Sun Lakes, Arizona 85248, United States" at bounding box center [370, 30] width 210 height 16
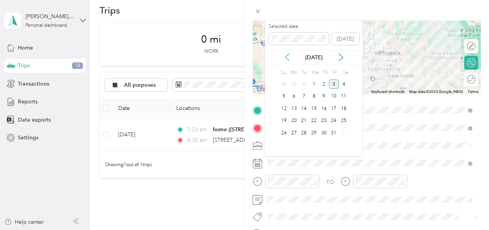
click at [288, 60] on icon at bounding box center [287, 57] width 4 height 7
click at [343, 118] on div "27" at bounding box center [344, 121] width 10 height 10
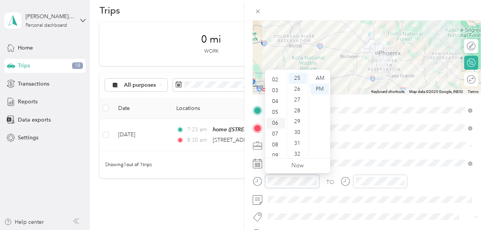
scroll to position [46, 0]
click at [275, 140] on div "10" at bounding box center [276, 140] width 19 height 11
click at [318, 77] on div "AM" at bounding box center [319, 78] width 19 height 11
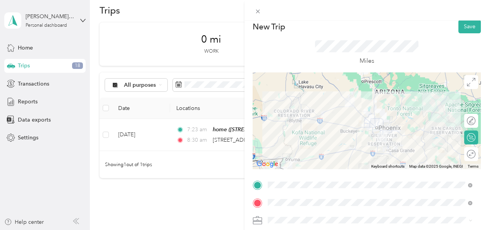
scroll to position [4, 0]
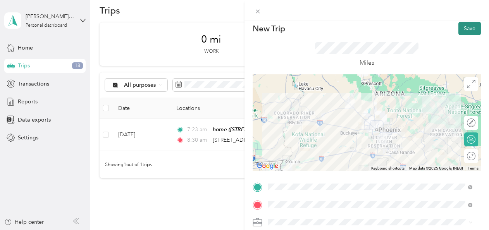
click at [458, 30] on button "Save" at bounding box center [469, 29] width 22 height 14
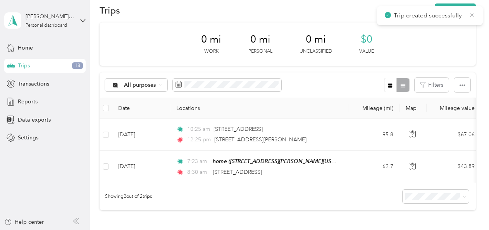
click at [471, 15] on icon at bounding box center [472, 15] width 6 height 7
click at [471, 15] on button "New trip" at bounding box center [455, 10] width 41 height 14
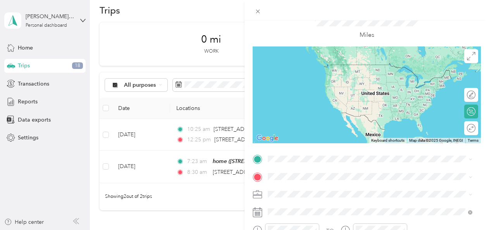
scroll to position [33, 0]
click at [300, 149] on div "home 9636 West Florence Avenue, Tolleson, 85353, Tolleson, Arizona, United Stat…" at bounding box center [363, 145] width 163 height 16
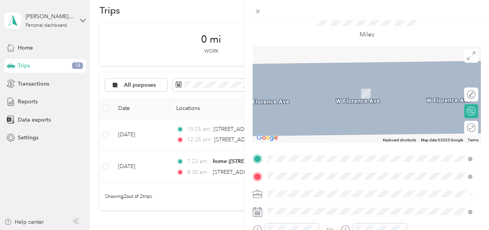
click at [313, 192] on div "9055 Olive Lane South Sun Lakes, Arizona 85248, United States" at bounding box center [369, 187] width 199 height 10
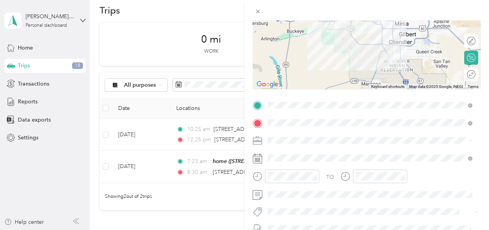
scroll to position [88, 0]
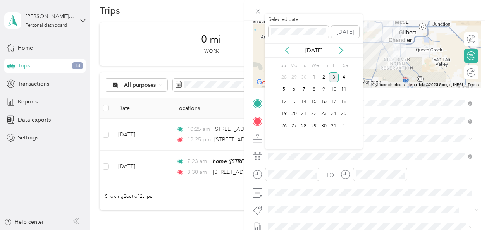
click at [288, 50] on icon at bounding box center [287, 50] width 8 height 8
click at [346, 114] on div "27" at bounding box center [344, 114] width 10 height 10
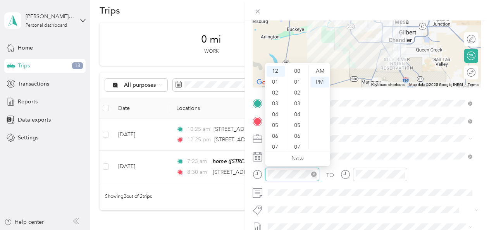
scroll to position [293, 0]
click at [280, 93] on div "02" at bounding box center [276, 93] width 19 height 11
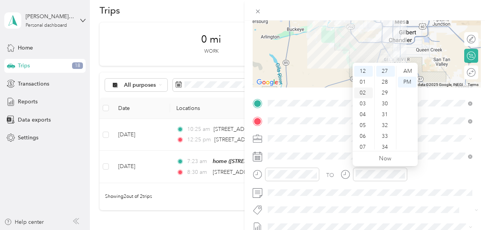
click at [367, 92] on div "02" at bounding box center [363, 93] width 19 height 11
click at [385, 131] on div "46" at bounding box center [385, 134] width 19 height 11
click at [385, 131] on div "52" at bounding box center [385, 136] width 19 height 11
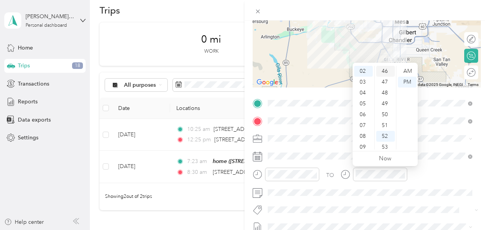
scroll to position [564, 0]
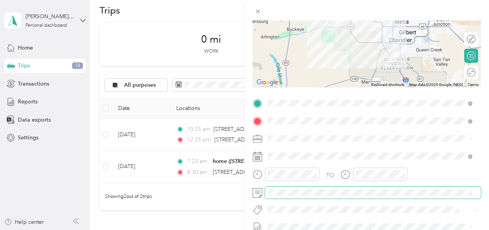
click at [317, 196] on span at bounding box center [373, 193] width 216 height 12
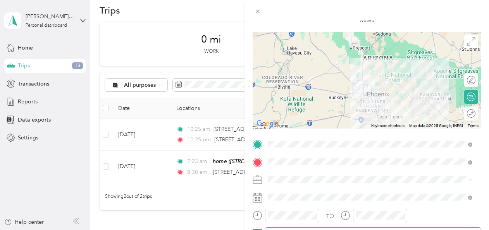
scroll to position [0, 0]
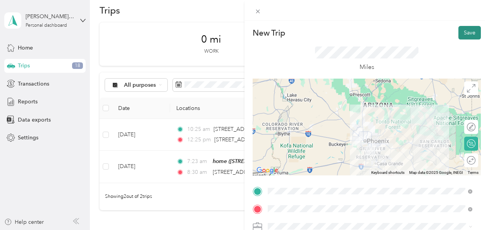
click at [463, 38] on button "Save" at bounding box center [469, 33] width 22 height 14
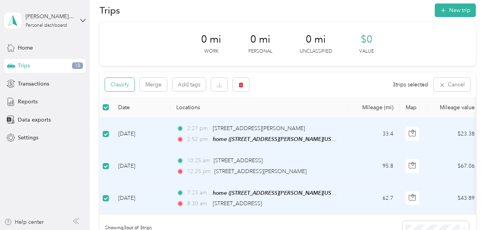
click at [121, 84] on button "Classify" at bounding box center [119, 85] width 29 height 14
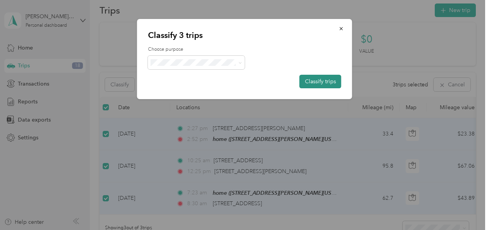
click at [327, 80] on button "Classify trips" at bounding box center [320, 82] width 42 height 14
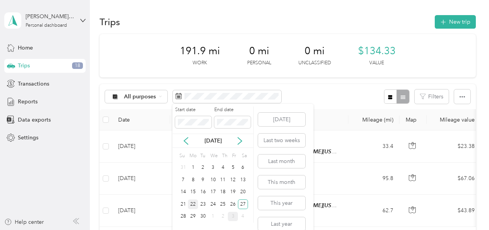
click at [191, 200] on div "22" at bounding box center [193, 205] width 10 height 10
click at [244, 203] on div "27" at bounding box center [243, 205] width 10 height 10
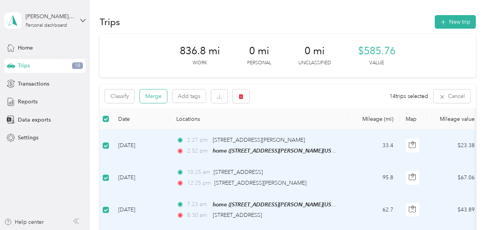
click at [148, 94] on button "Merge" at bounding box center [153, 96] width 27 height 14
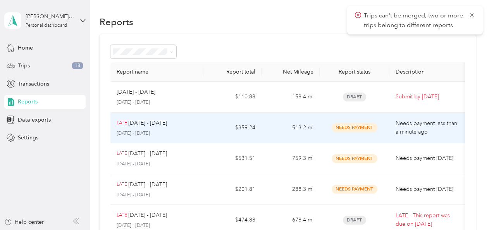
click at [187, 127] on div "LATE [DATE] - [DATE] [DATE] - [DATE]" at bounding box center [157, 128] width 81 height 18
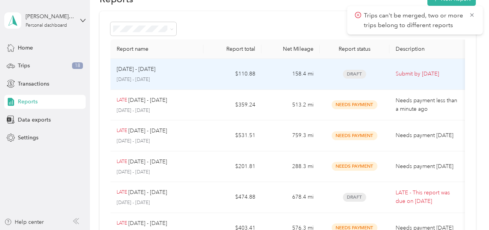
scroll to position [29, 0]
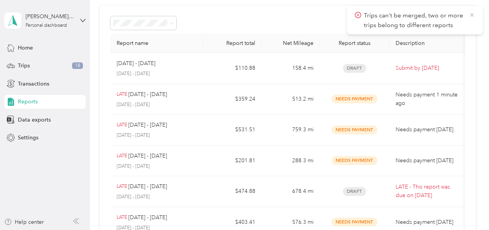
click at [473, 15] on icon at bounding box center [472, 15] width 6 height 7
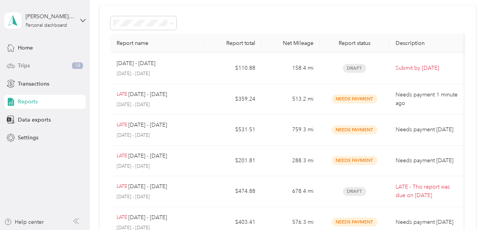
click at [41, 67] on div "Trips 18" at bounding box center [44, 66] width 81 height 14
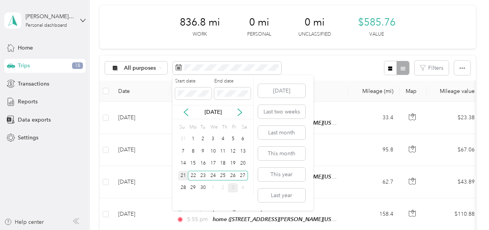
click at [184, 173] on div "21" at bounding box center [183, 176] width 10 height 10
click at [233, 175] on div "26" at bounding box center [233, 176] width 10 height 10
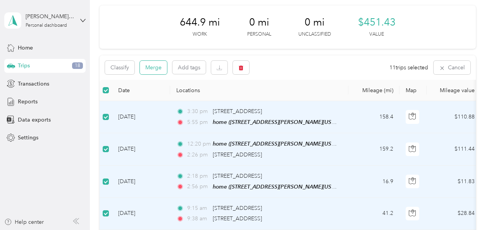
click at [145, 70] on button "Merge" at bounding box center [153, 68] width 27 height 14
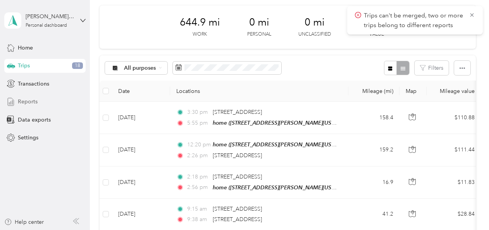
click at [30, 103] on span "Reports" at bounding box center [28, 102] width 20 height 8
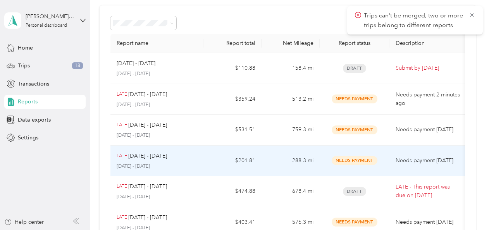
scroll to position [66, 0]
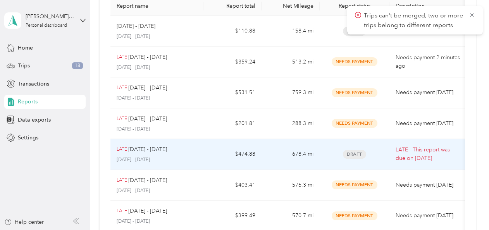
click at [210, 150] on td "$474.88" at bounding box center [232, 154] width 58 height 31
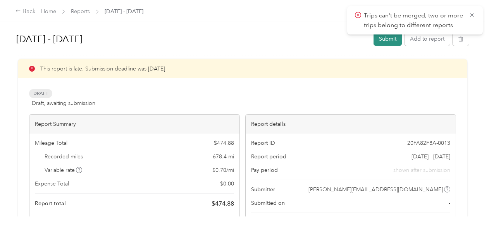
click at [379, 40] on button "Submit" at bounding box center [387, 39] width 28 height 14
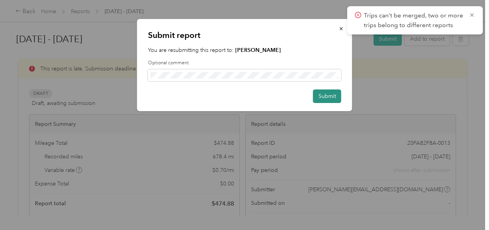
click at [327, 98] on button "Submit" at bounding box center [327, 96] width 28 height 14
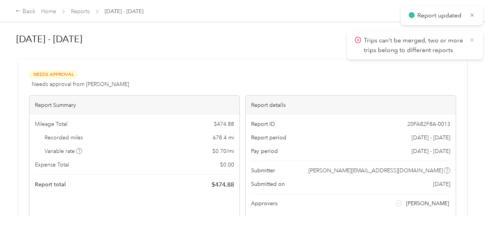
click at [474, 41] on icon at bounding box center [472, 39] width 6 height 7
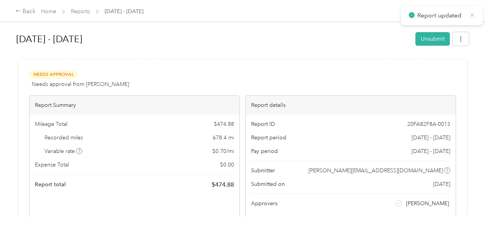
click at [473, 15] on icon at bounding box center [472, 15] width 6 height 7
click at [461, 45] on button "button" at bounding box center [460, 39] width 16 height 14
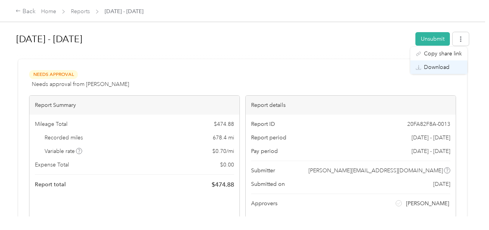
click at [446, 63] on span "Download" at bounding box center [437, 67] width 26 height 8
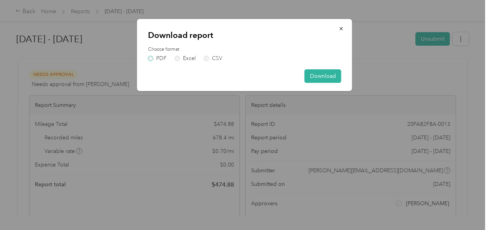
click at [157, 57] on label "PDF" at bounding box center [157, 58] width 19 height 5
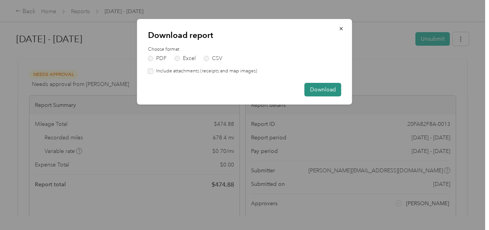
click at [313, 87] on button "Download" at bounding box center [323, 90] width 37 height 14
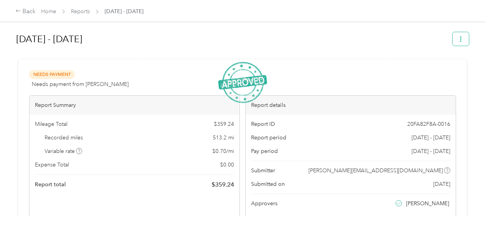
click at [465, 38] on button "button" at bounding box center [460, 39] width 16 height 14
